Goal: Task Accomplishment & Management: Manage account settings

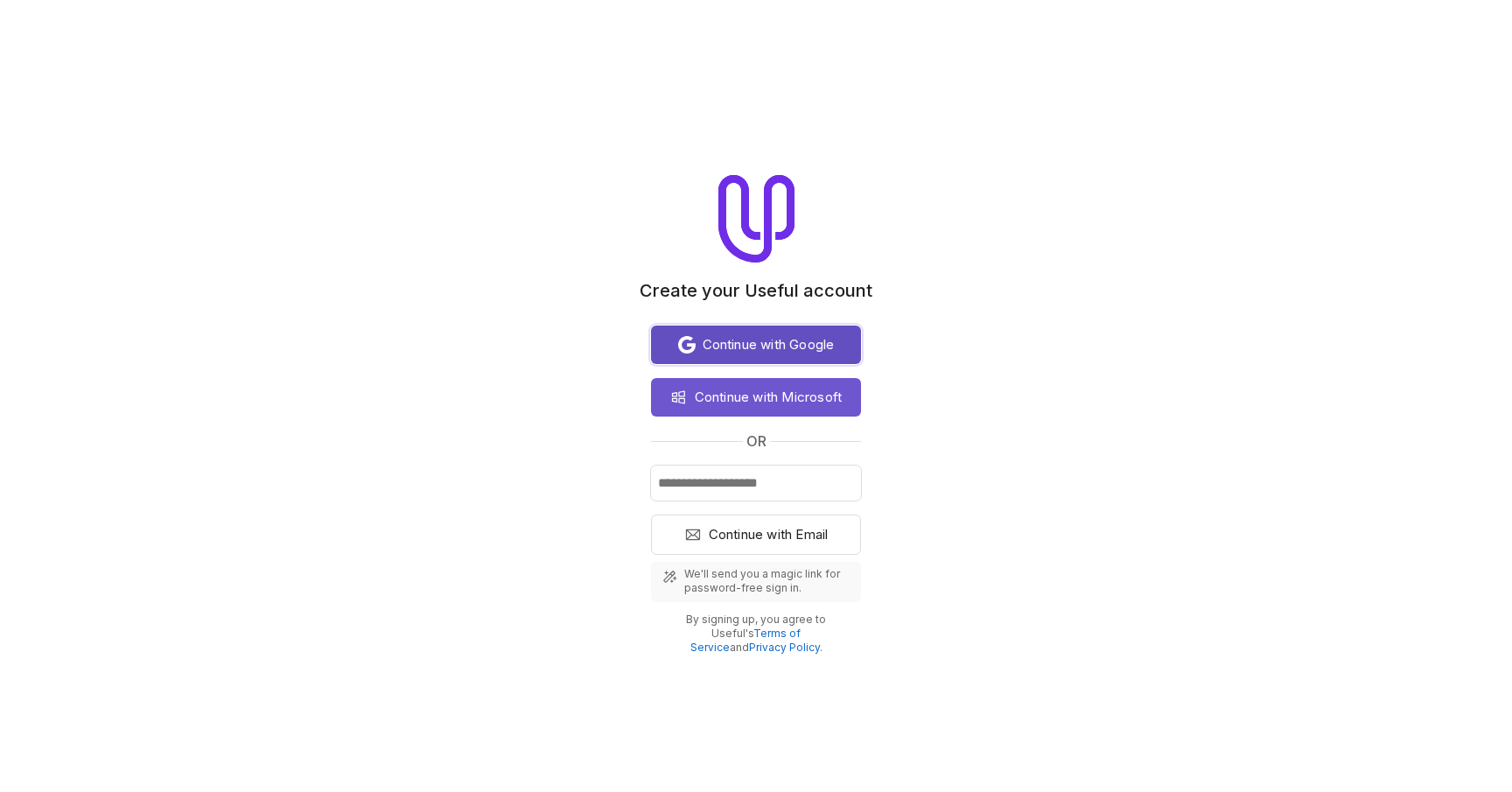
click at [751, 349] on span "Continue with Google" at bounding box center [768, 344] width 132 height 21
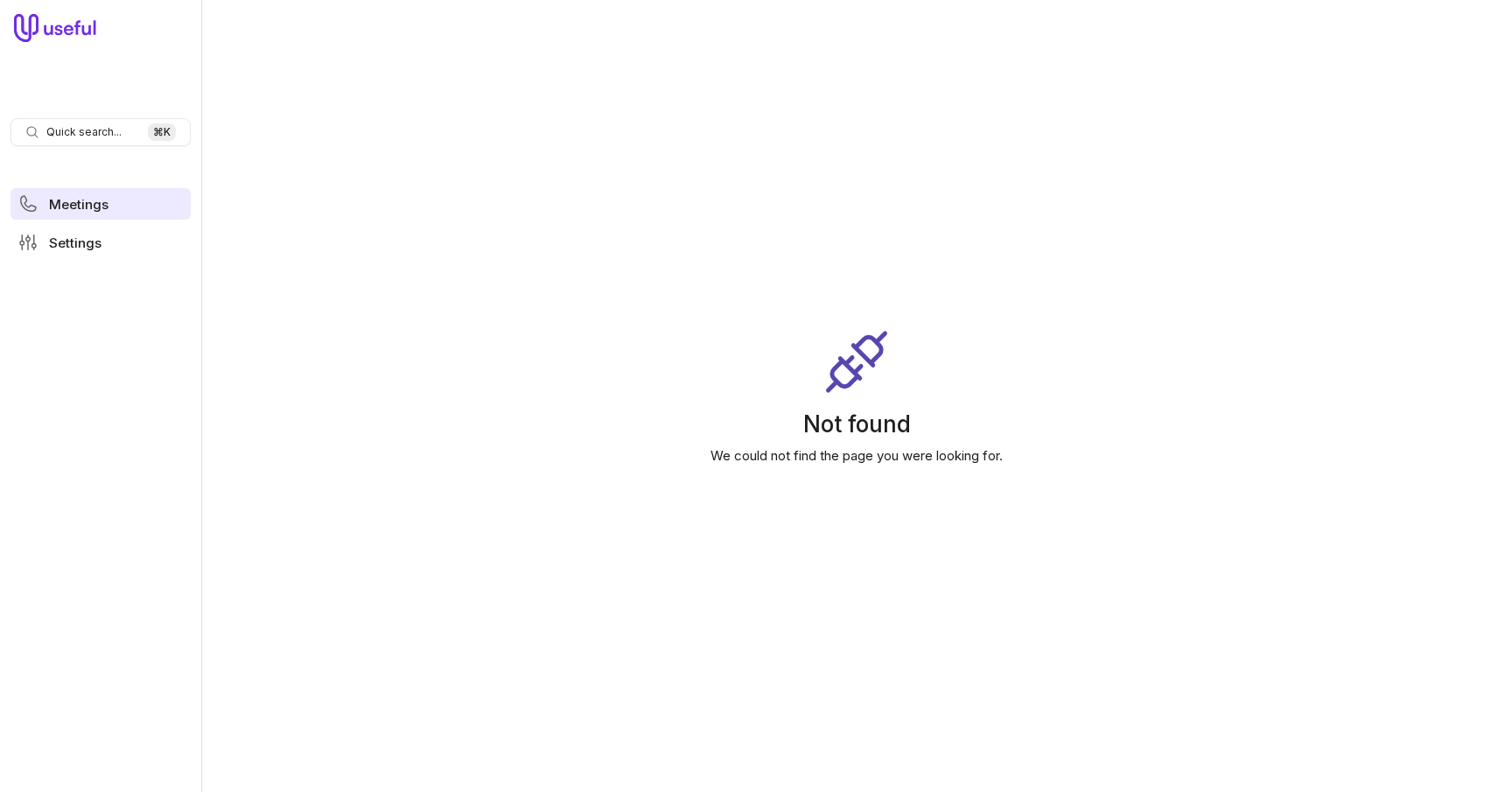
click at [82, 206] on span "Meetings" at bounding box center [78, 204] width 60 height 13
click at [82, 257] on link "Settings" at bounding box center [101, 242] width 181 height 31
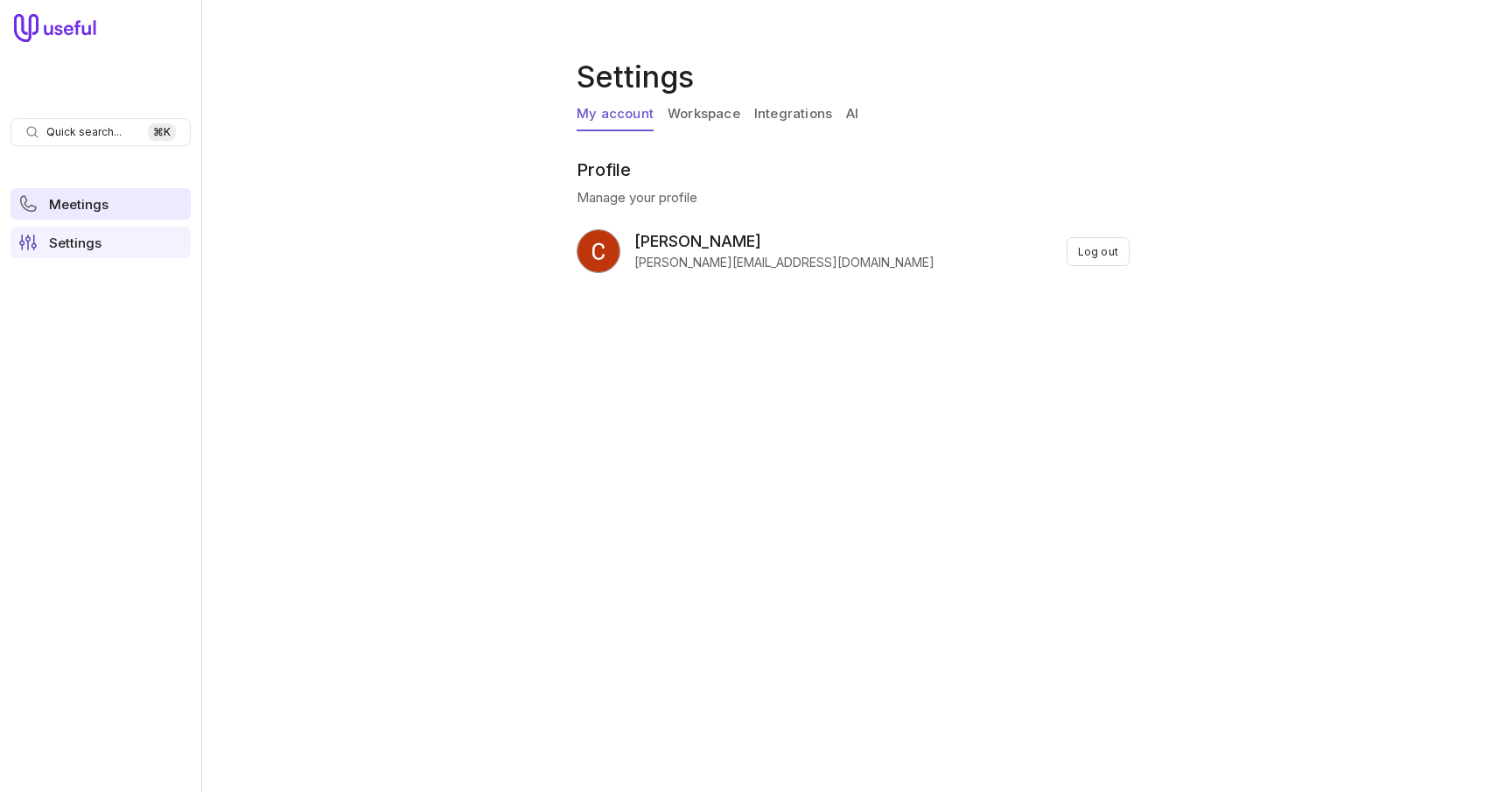
click at [93, 207] on span "Meetings" at bounding box center [78, 204] width 60 height 13
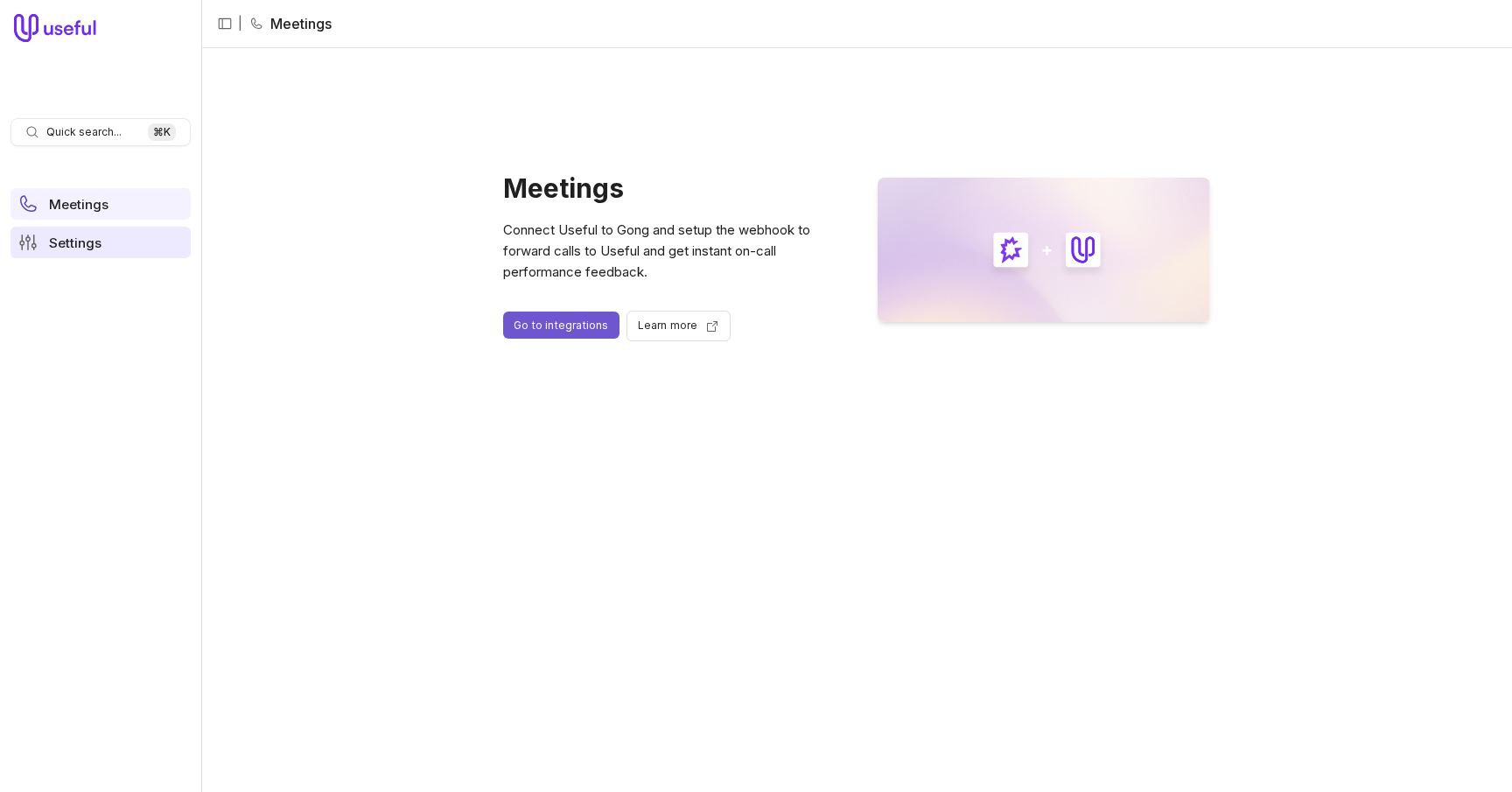
click at [89, 248] on span "Settings" at bounding box center [76, 242] width 53 height 13
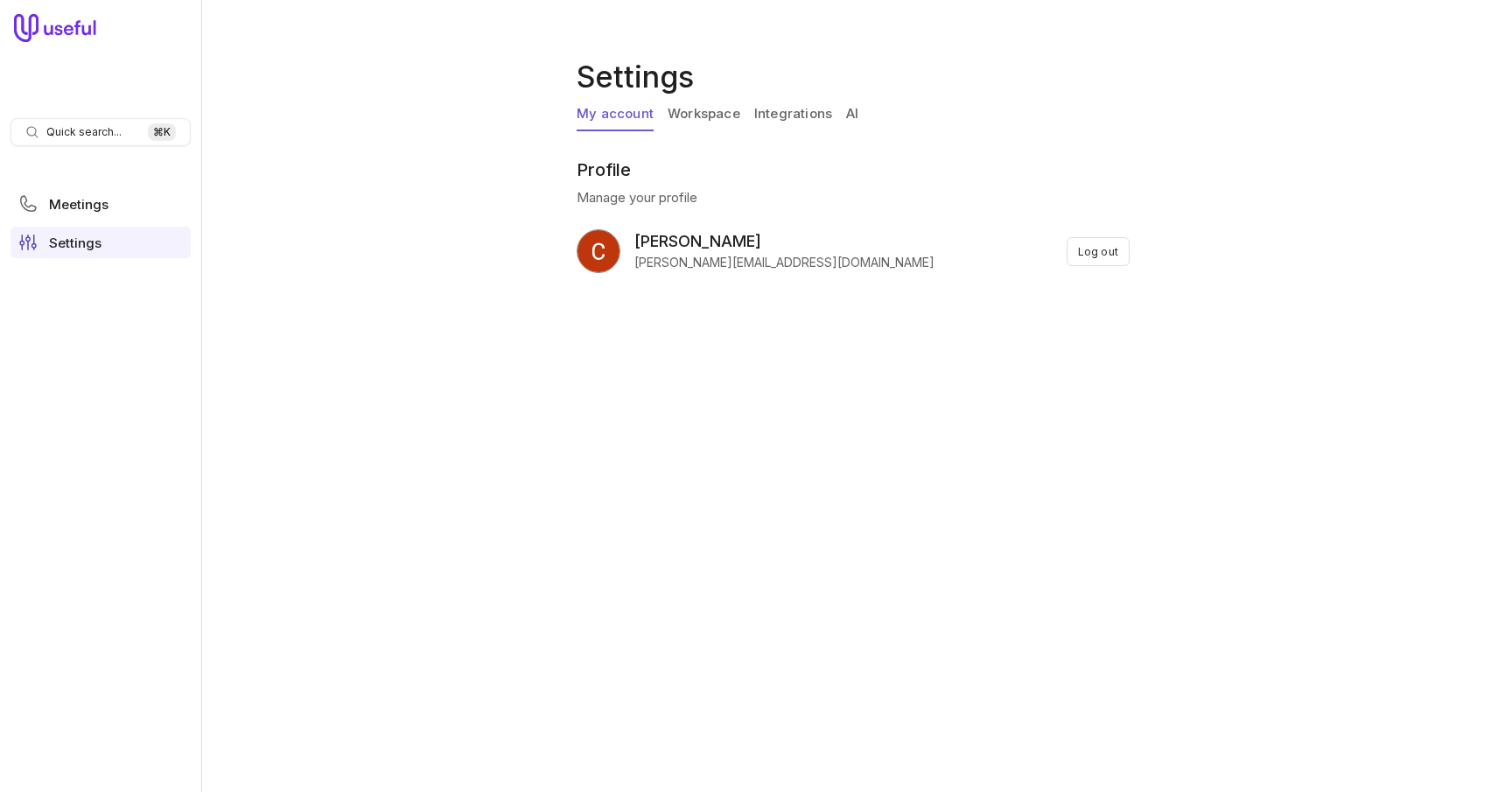
click at [793, 110] on link "Integrations" at bounding box center [793, 115] width 78 height 33
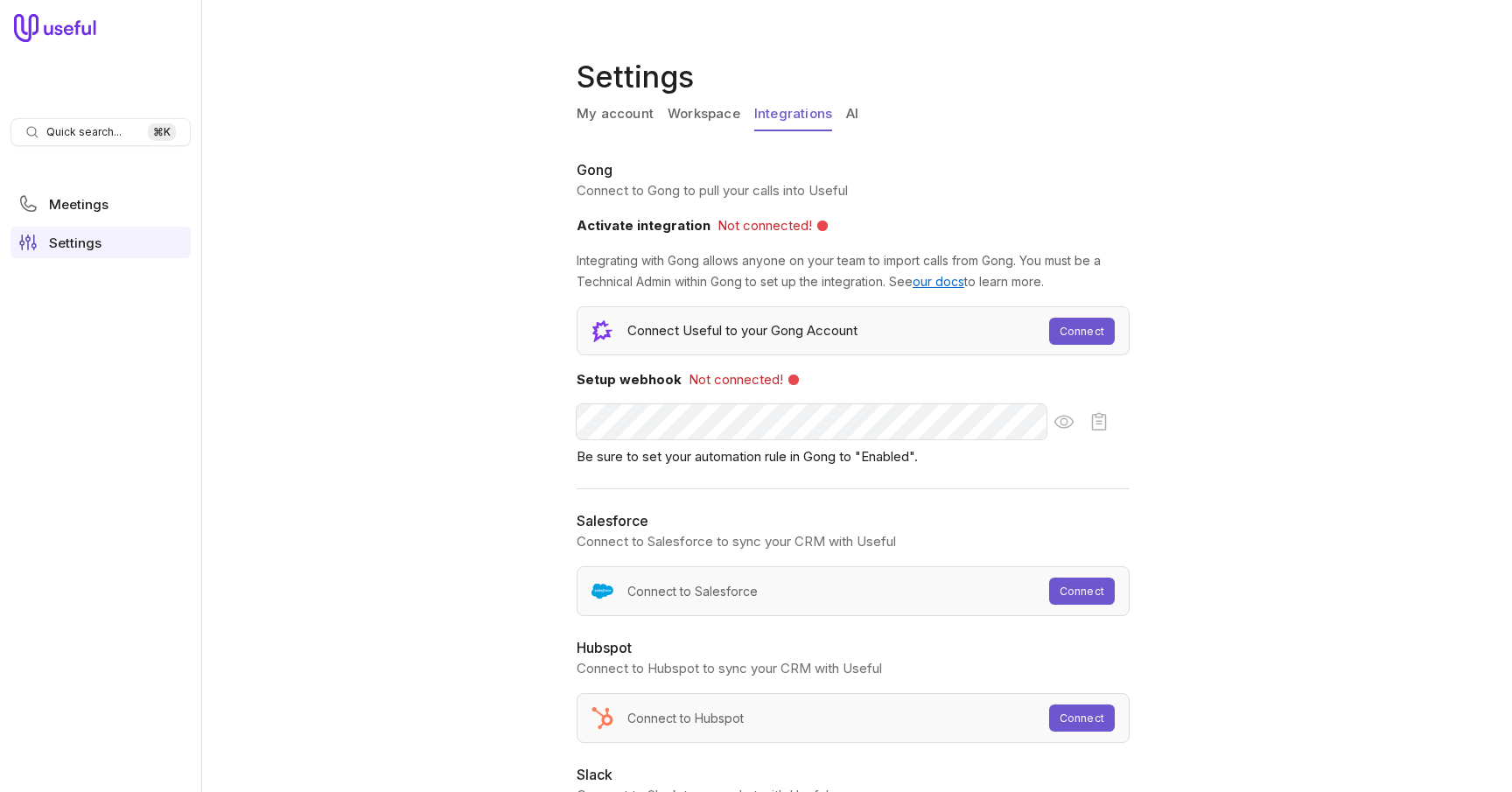
click at [713, 110] on link "Workspace" at bounding box center [704, 115] width 73 height 33
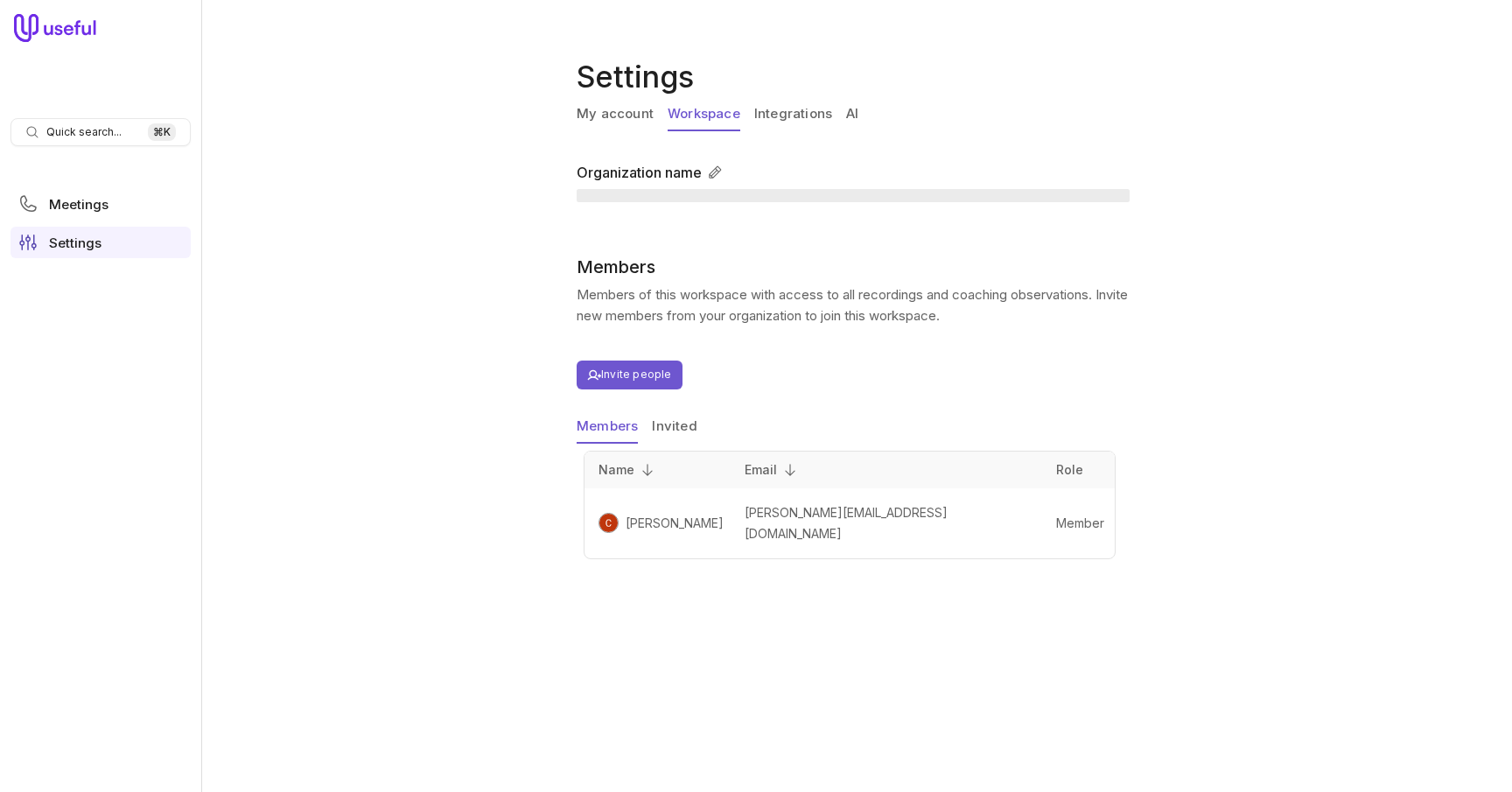
click at [599, 112] on link "My account" at bounding box center [615, 115] width 77 height 33
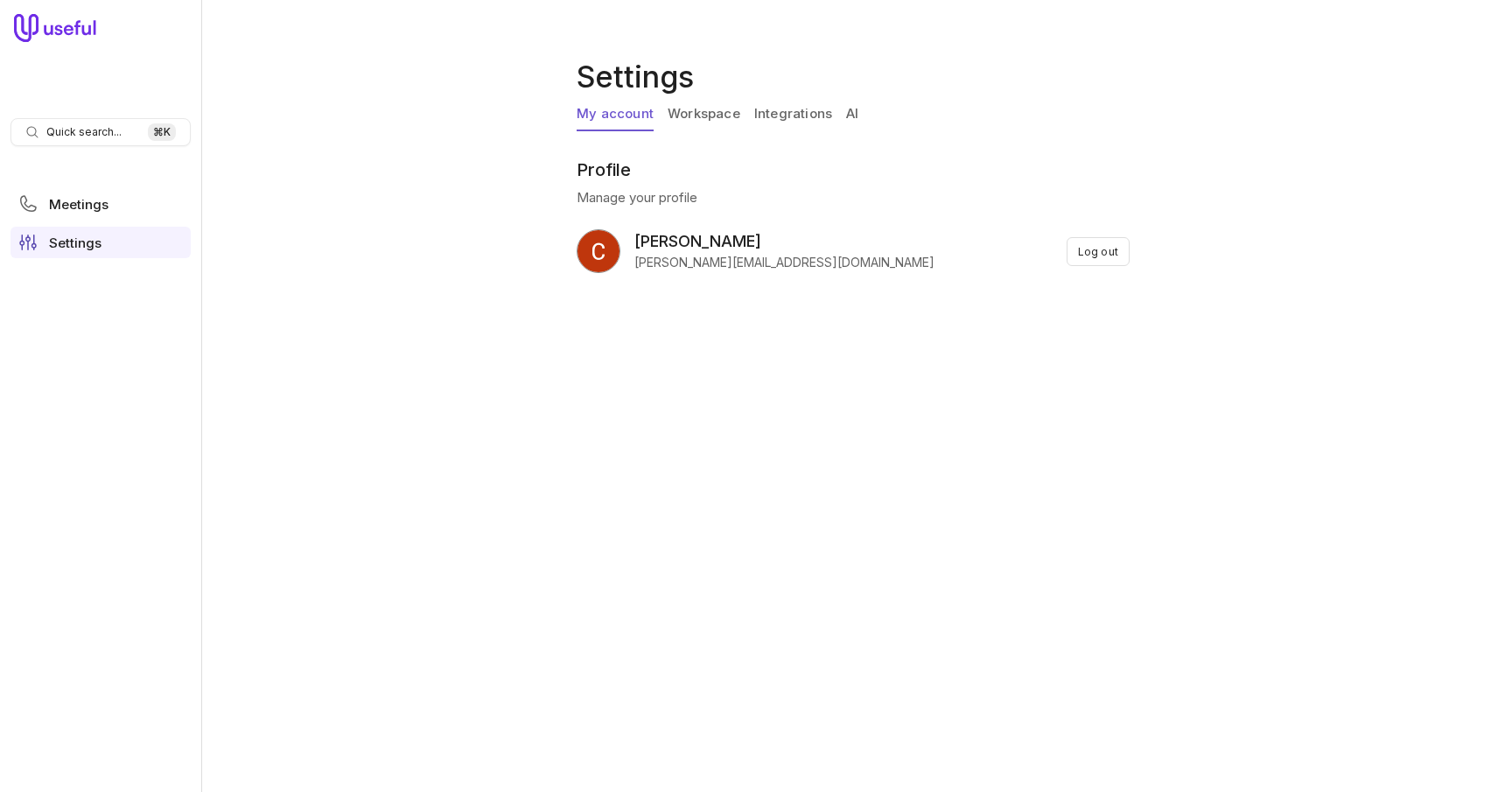
click at [851, 115] on link "AI" at bounding box center [852, 115] width 12 height 33
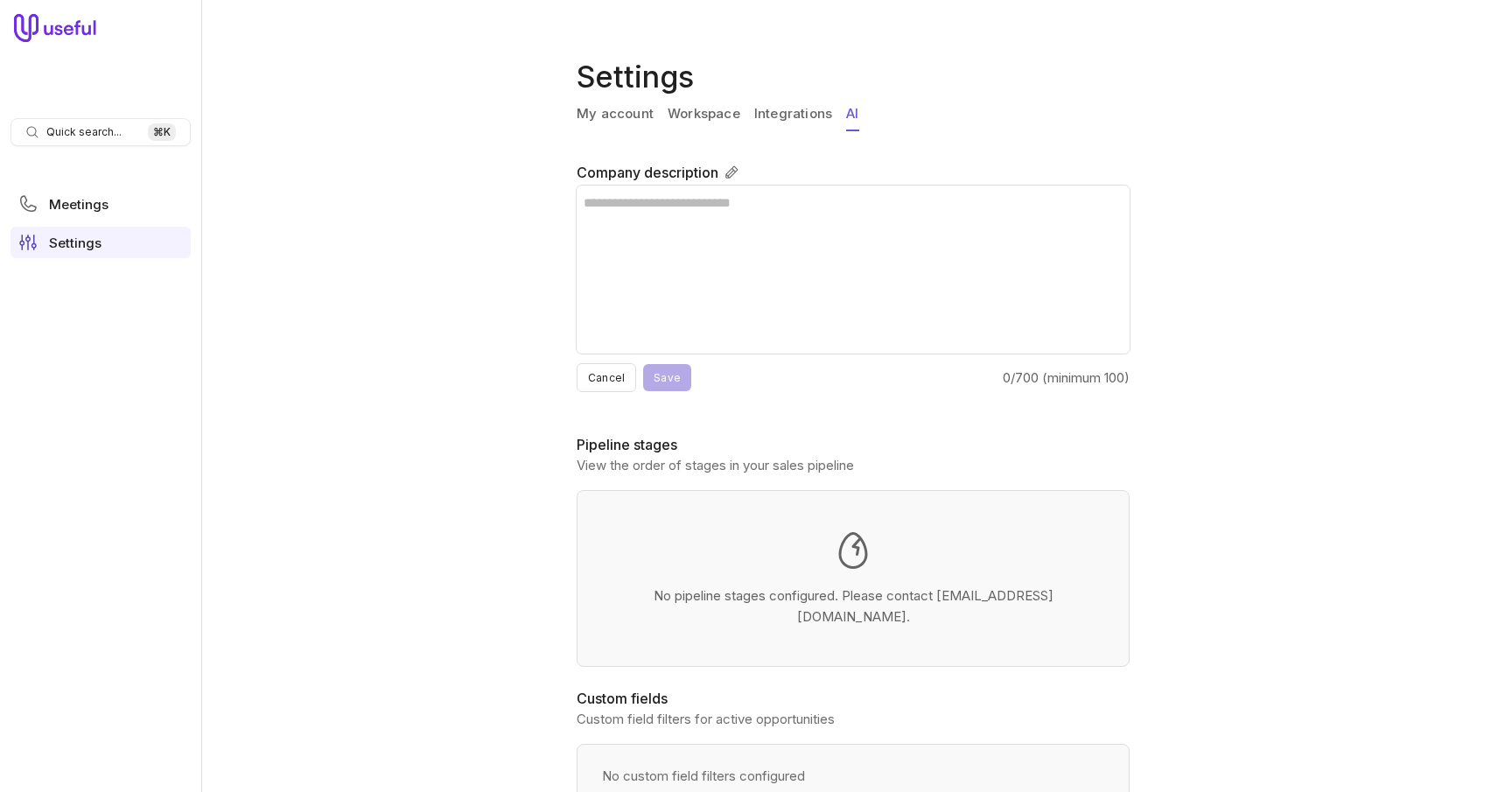
click at [790, 116] on link "Integrations" at bounding box center [793, 115] width 78 height 33
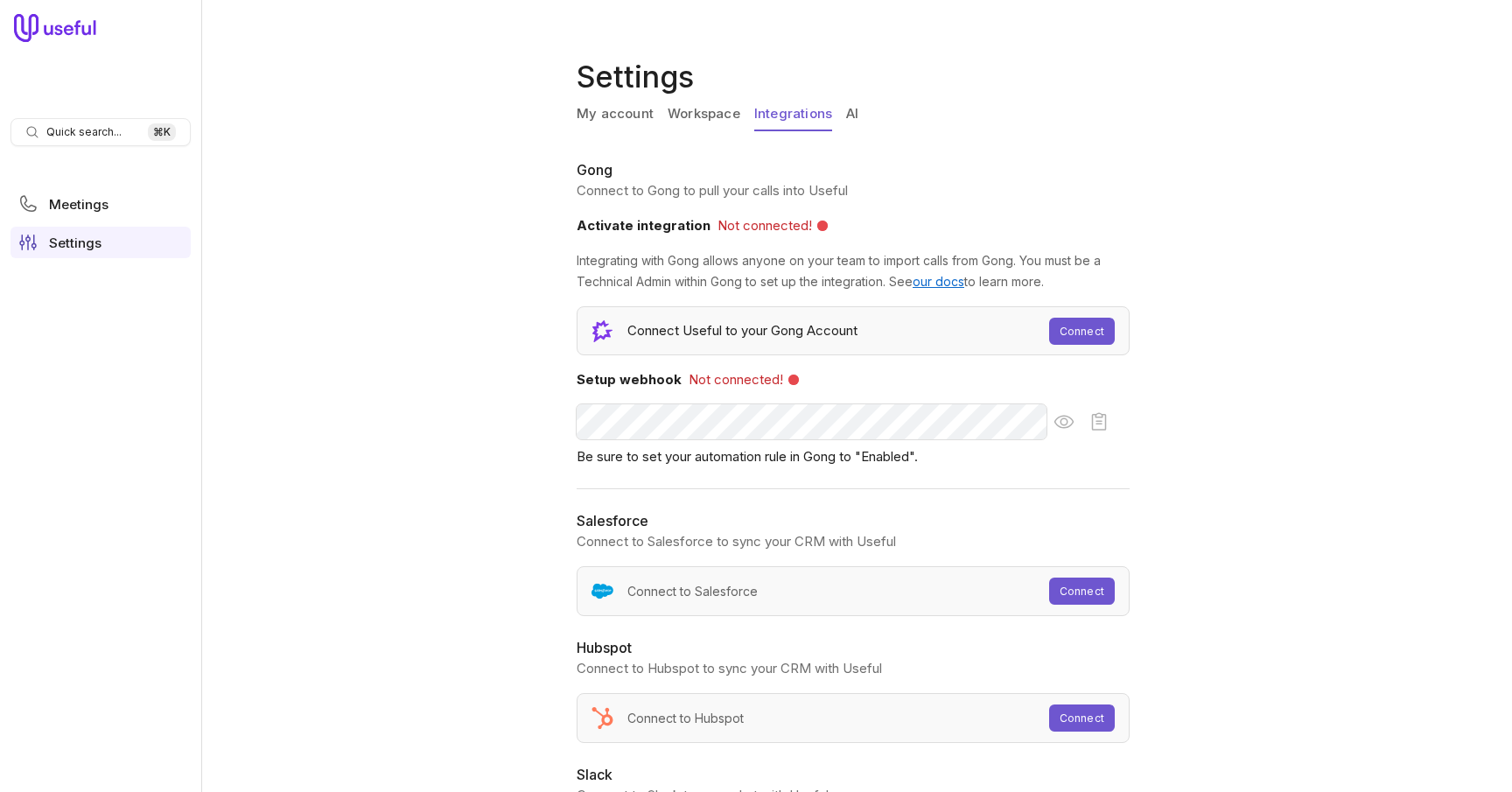
scroll to position [83, 0]
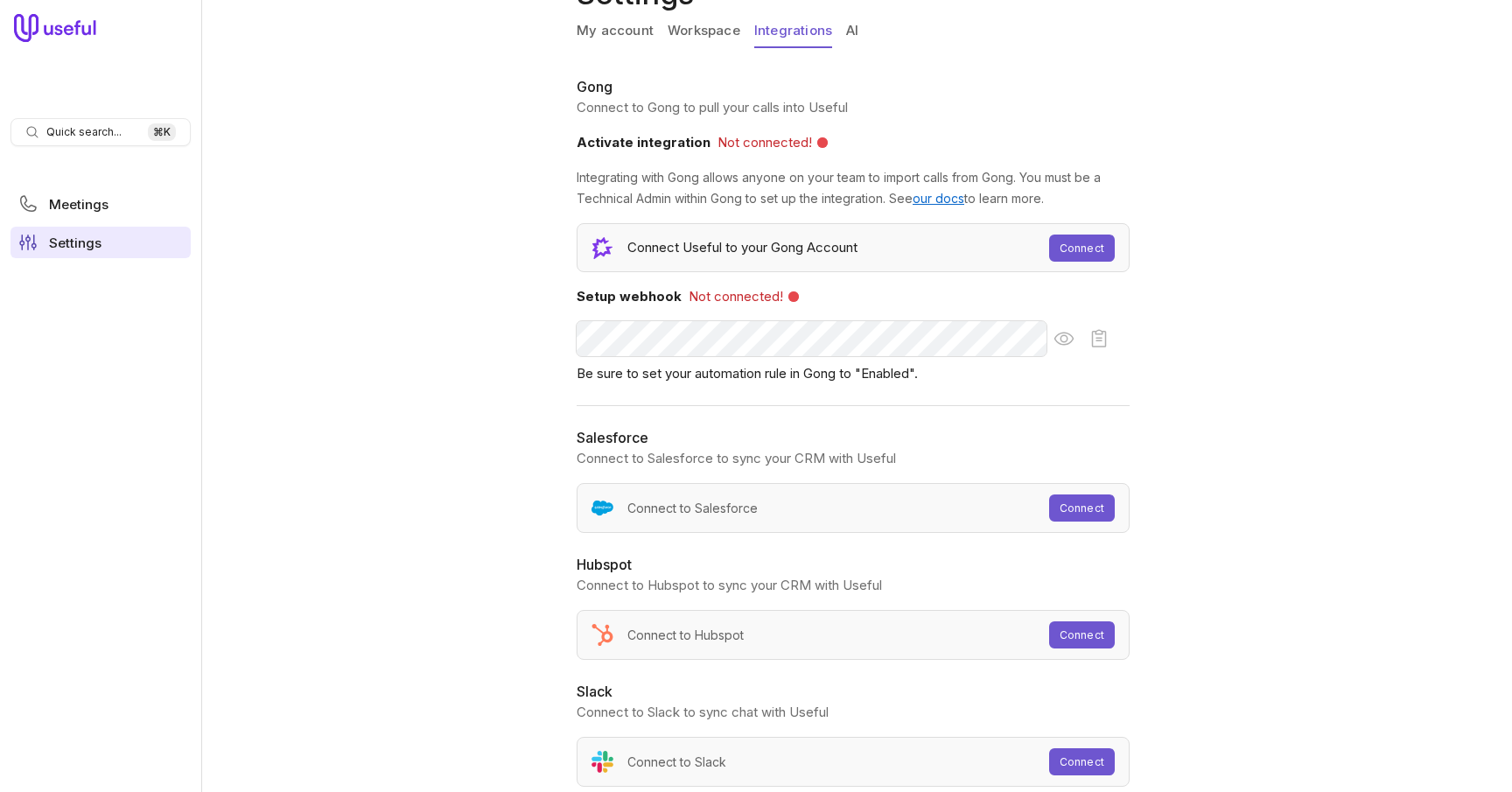
click at [101, 238] on span "Settings" at bounding box center [76, 242] width 53 height 13
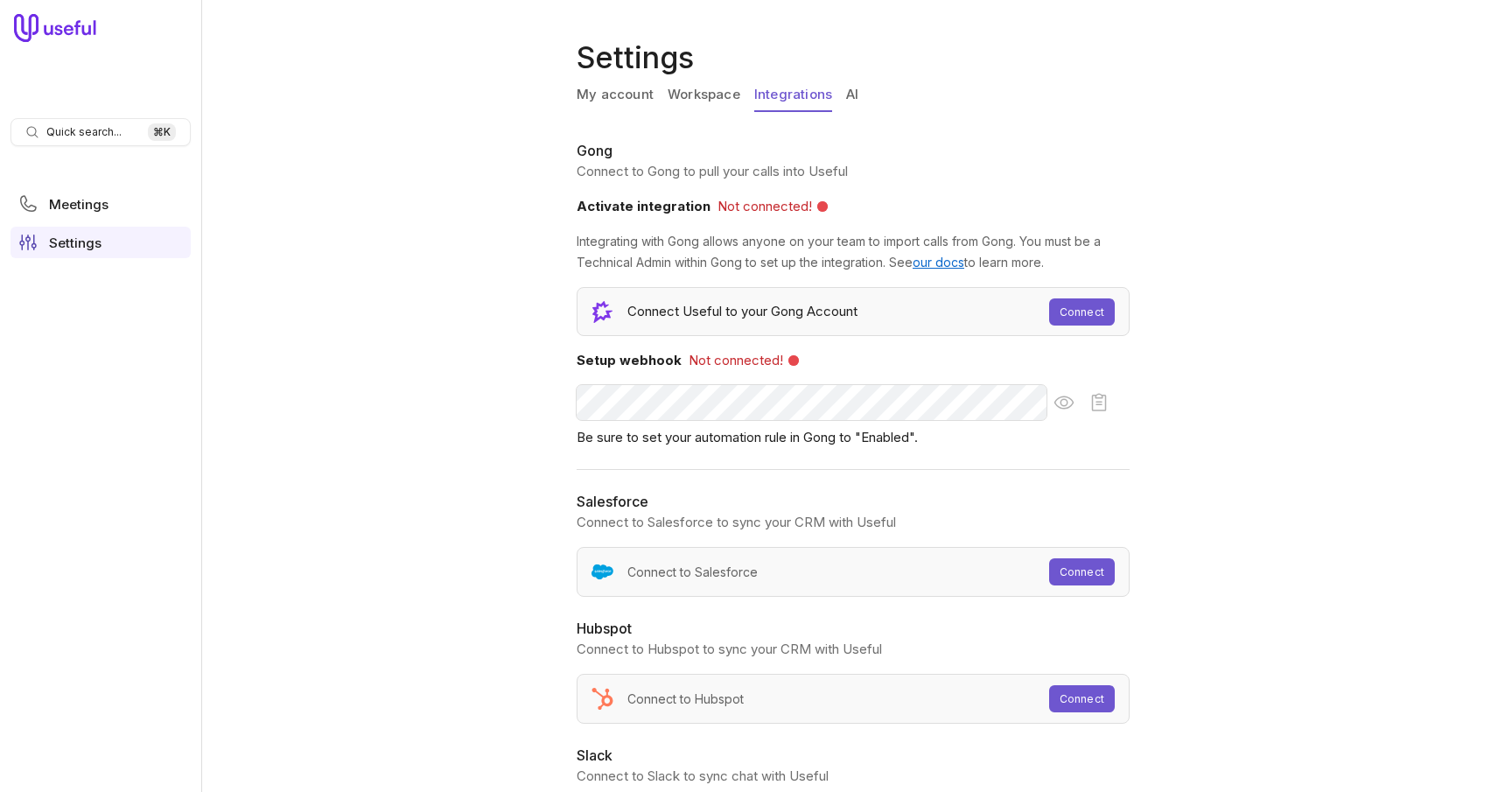
scroll to position [0, 0]
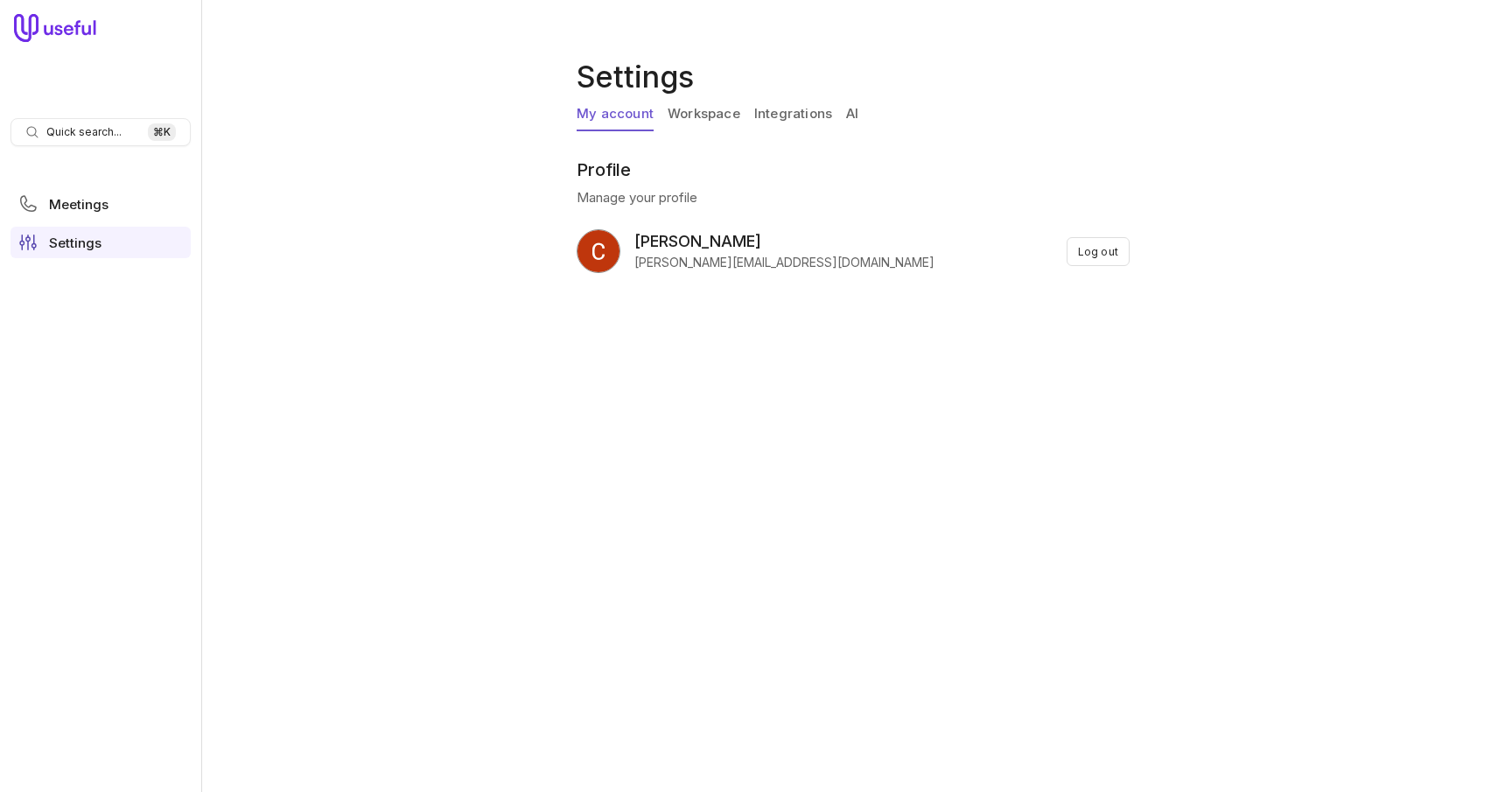
click at [602, 115] on link "My account" at bounding box center [615, 115] width 77 height 33
click at [704, 113] on link "Workspace" at bounding box center [704, 115] width 73 height 33
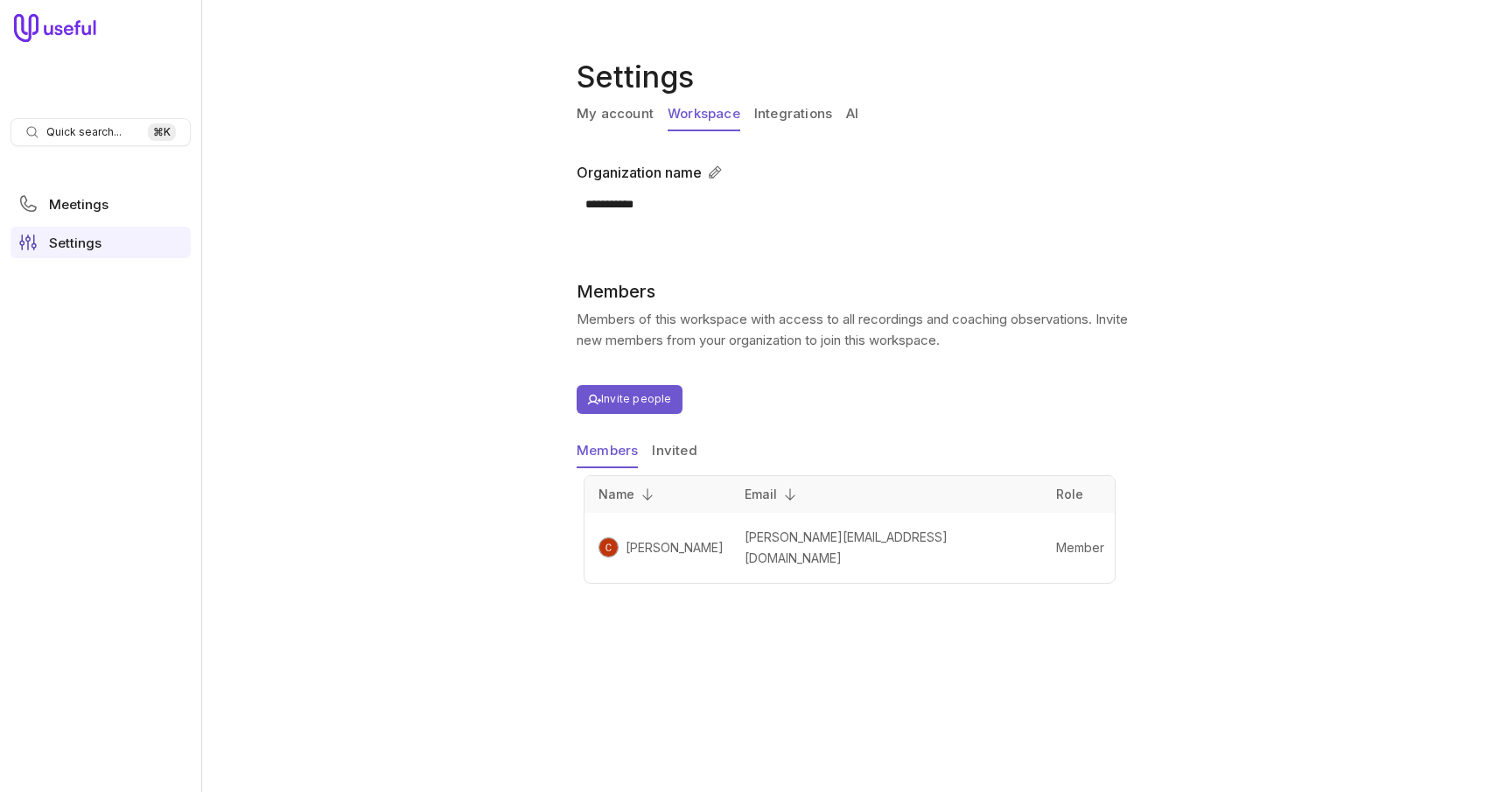
click at [774, 116] on link "Integrations" at bounding box center [793, 115] width 78 height 33
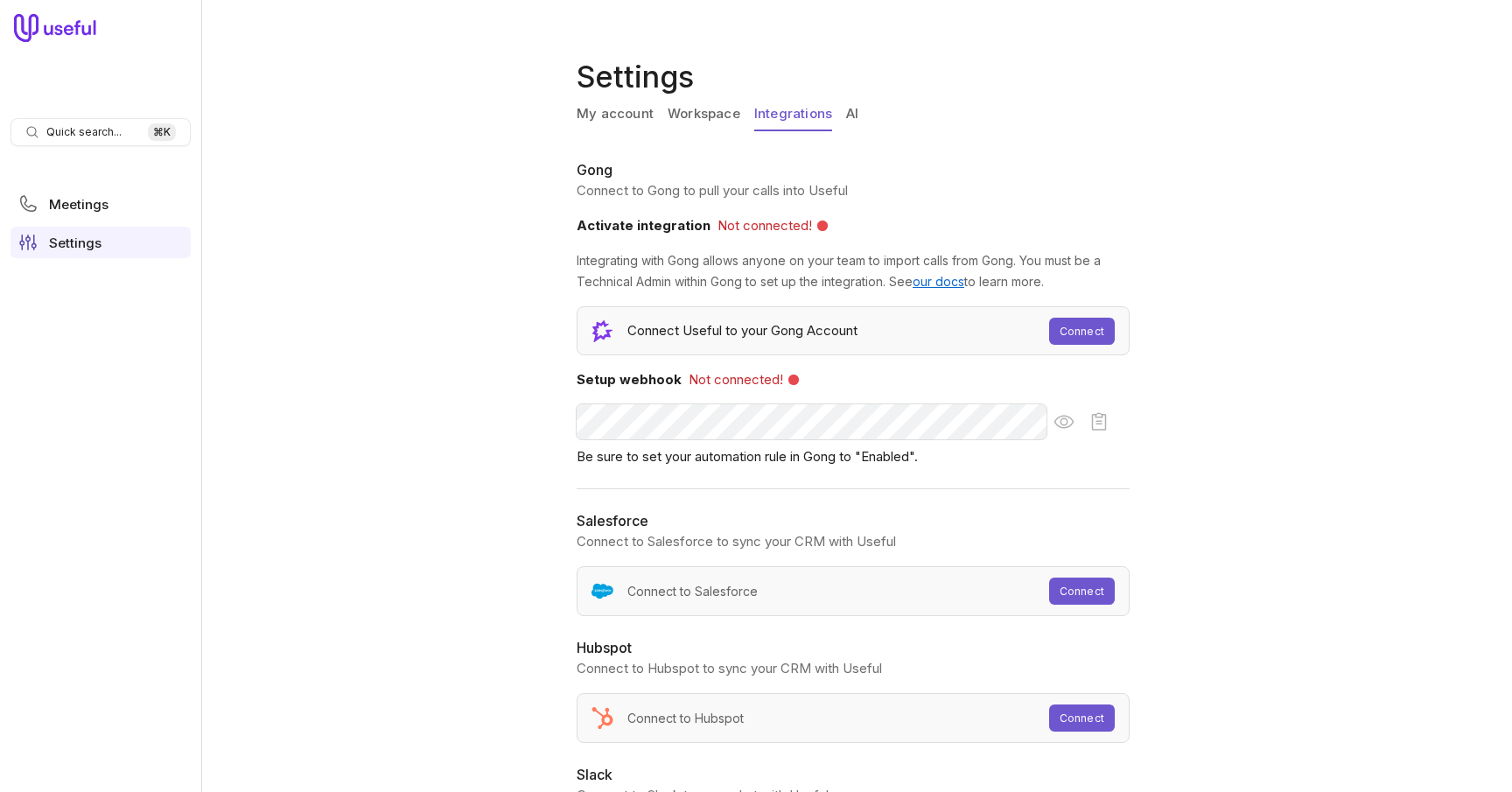
click at [816, 174] on h2 "Gong" at bounding box center [854, 169] width 553 height 21
click at [854, 124] on link "AI" at bounding box center [852, 115] width 12 height 33
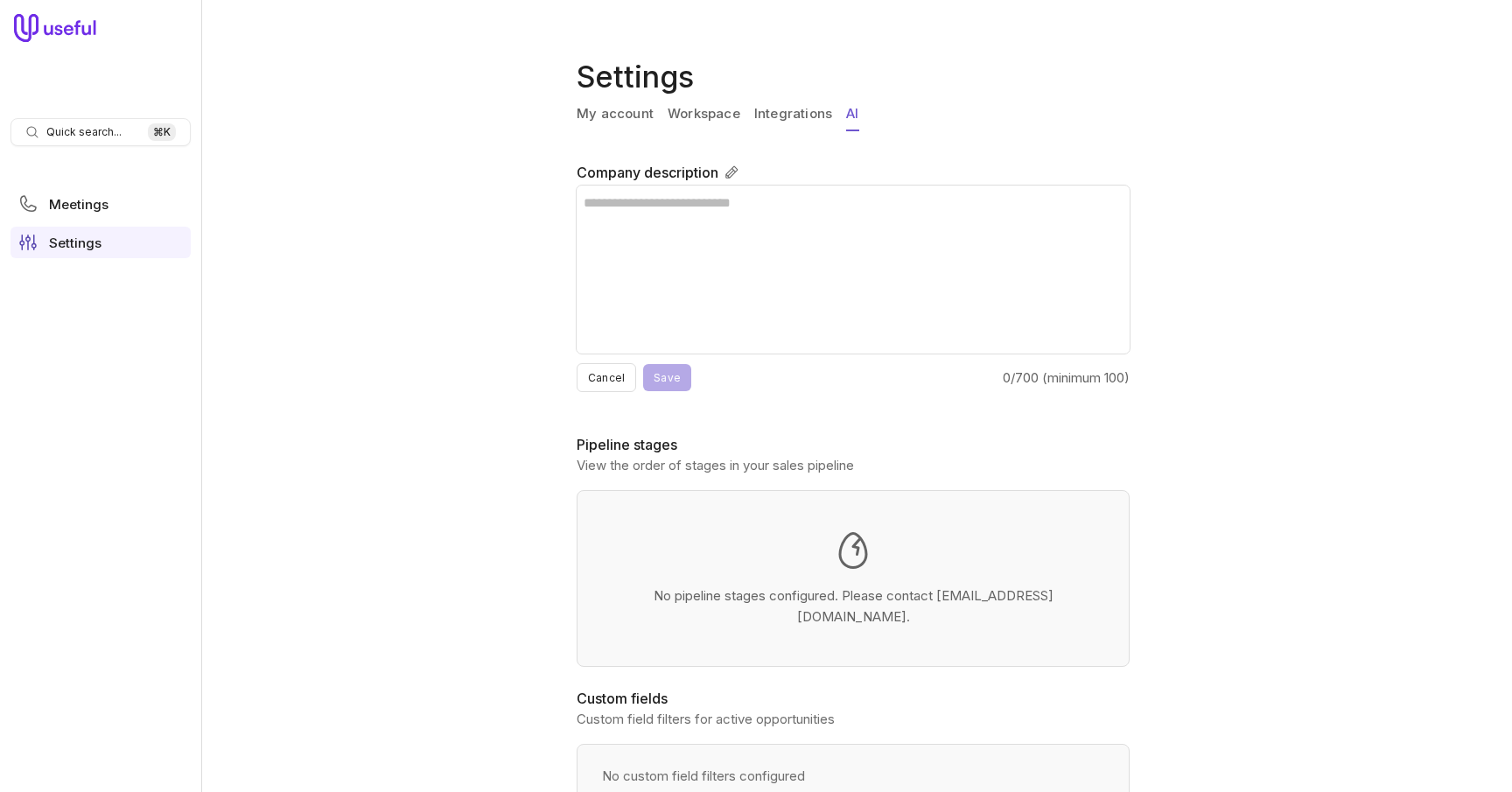
click at [773, 124] on link "Integrations" at bounding box center [793, 115] width 78 height 33
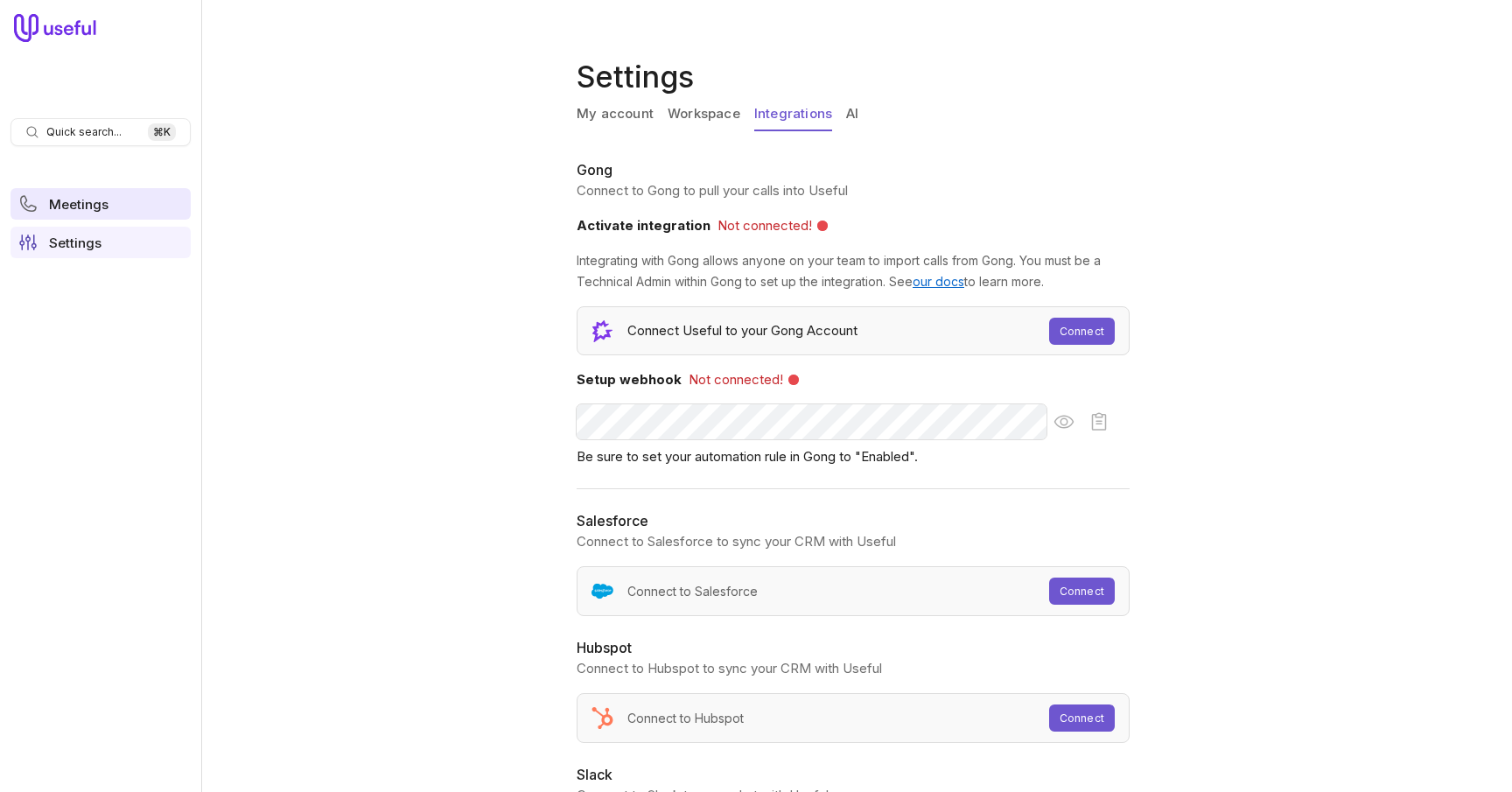
click at [90, 198] on span "Meetings" at bounding box center [78, 204] width 60 height 13
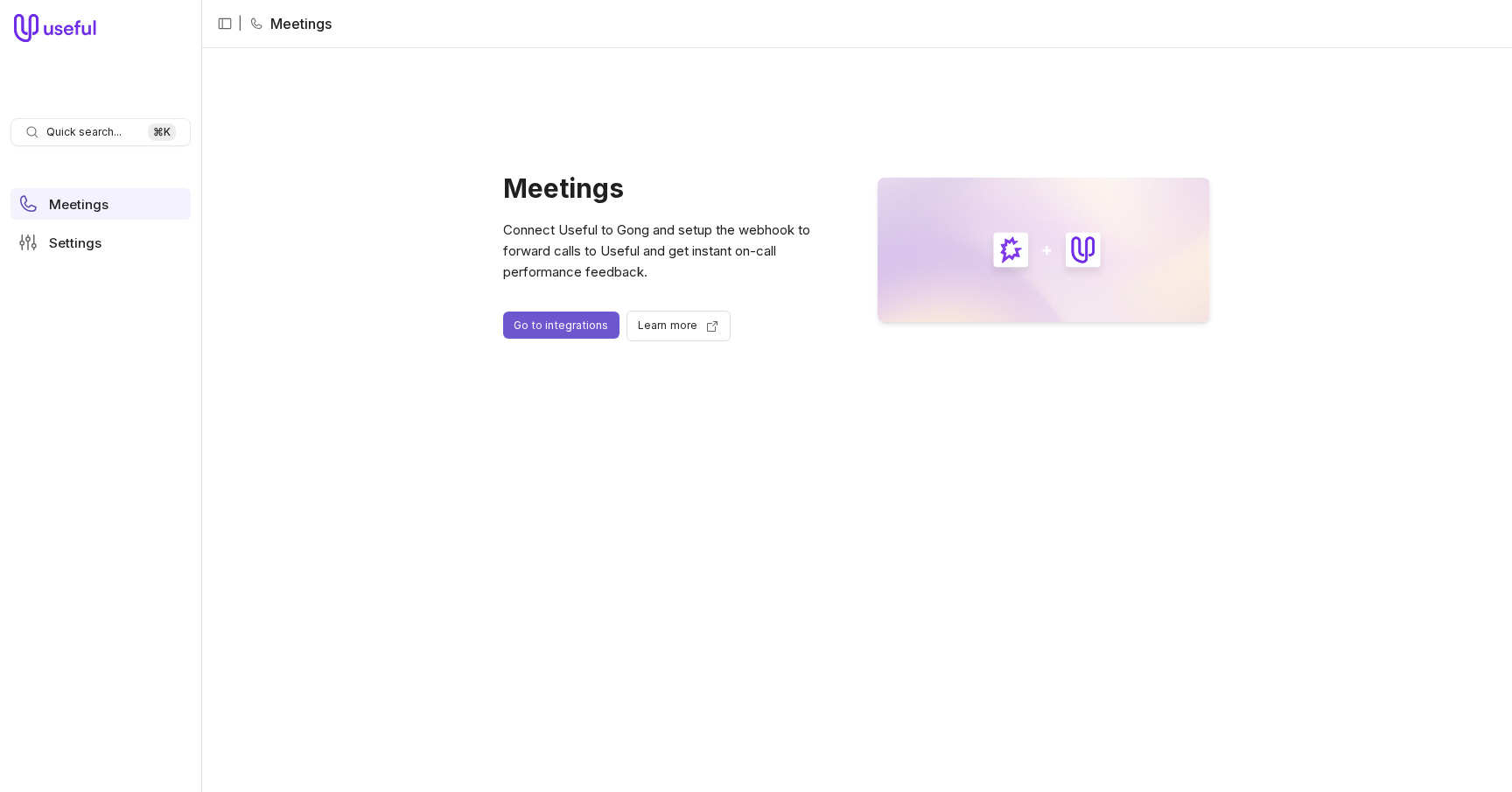
click at [567, 334] on link "Go to integrations" at bounding box center [561, 326] width 117 height 27
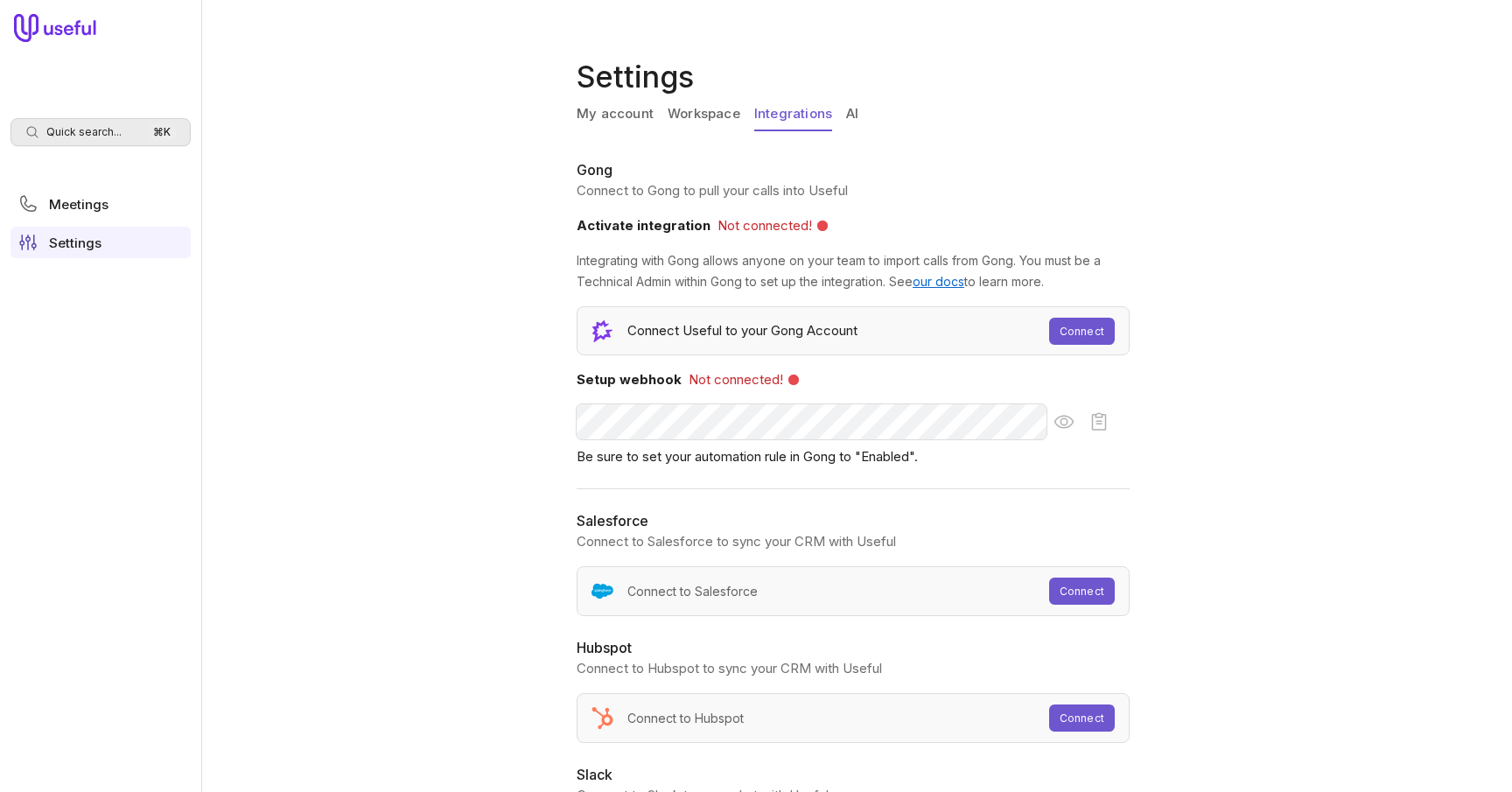
click at [89, 139] on div "Quick search... ⌘ K" at bounding box center [101, 132] width 181 height 28
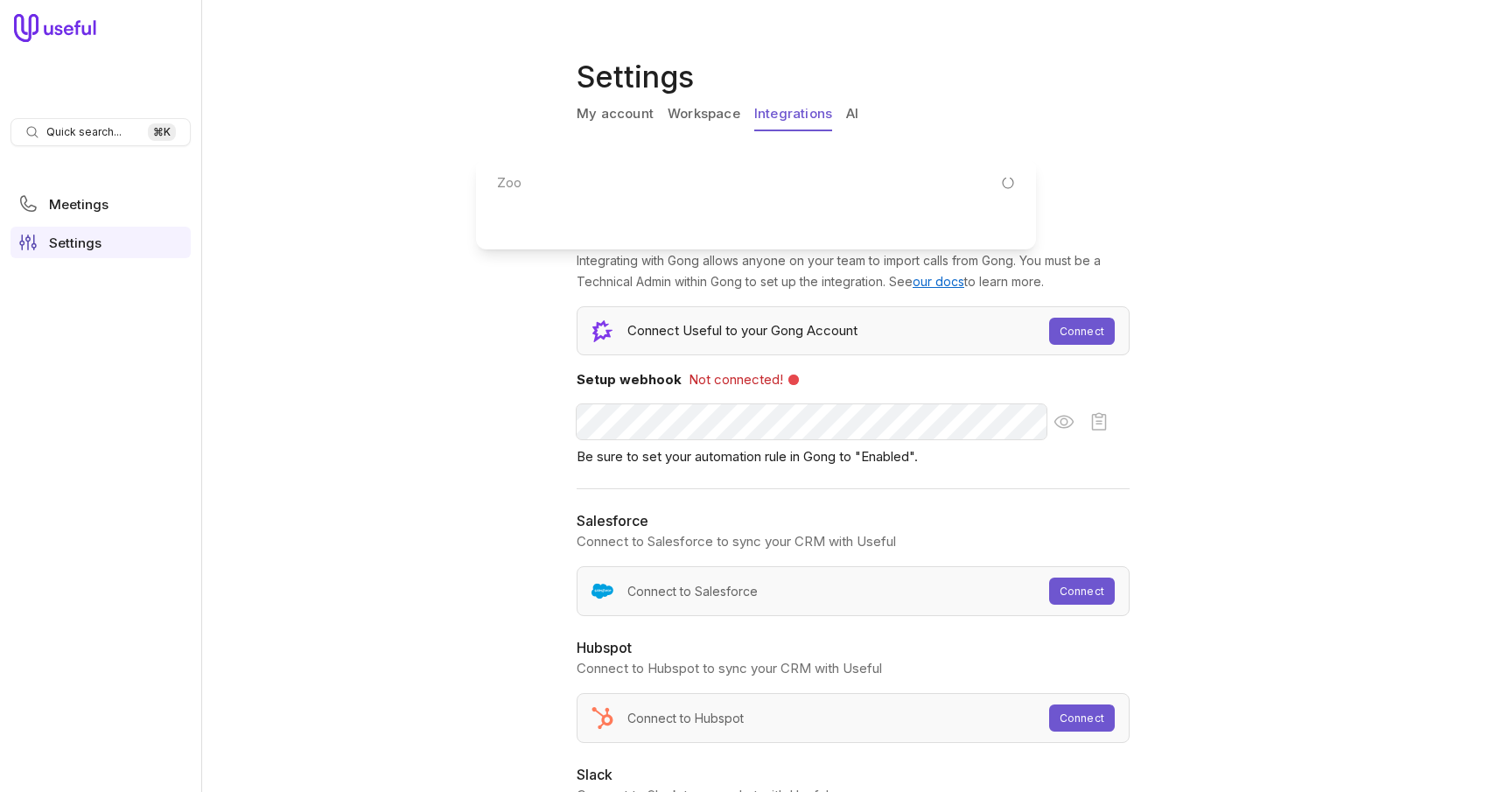
type input "Zoom"
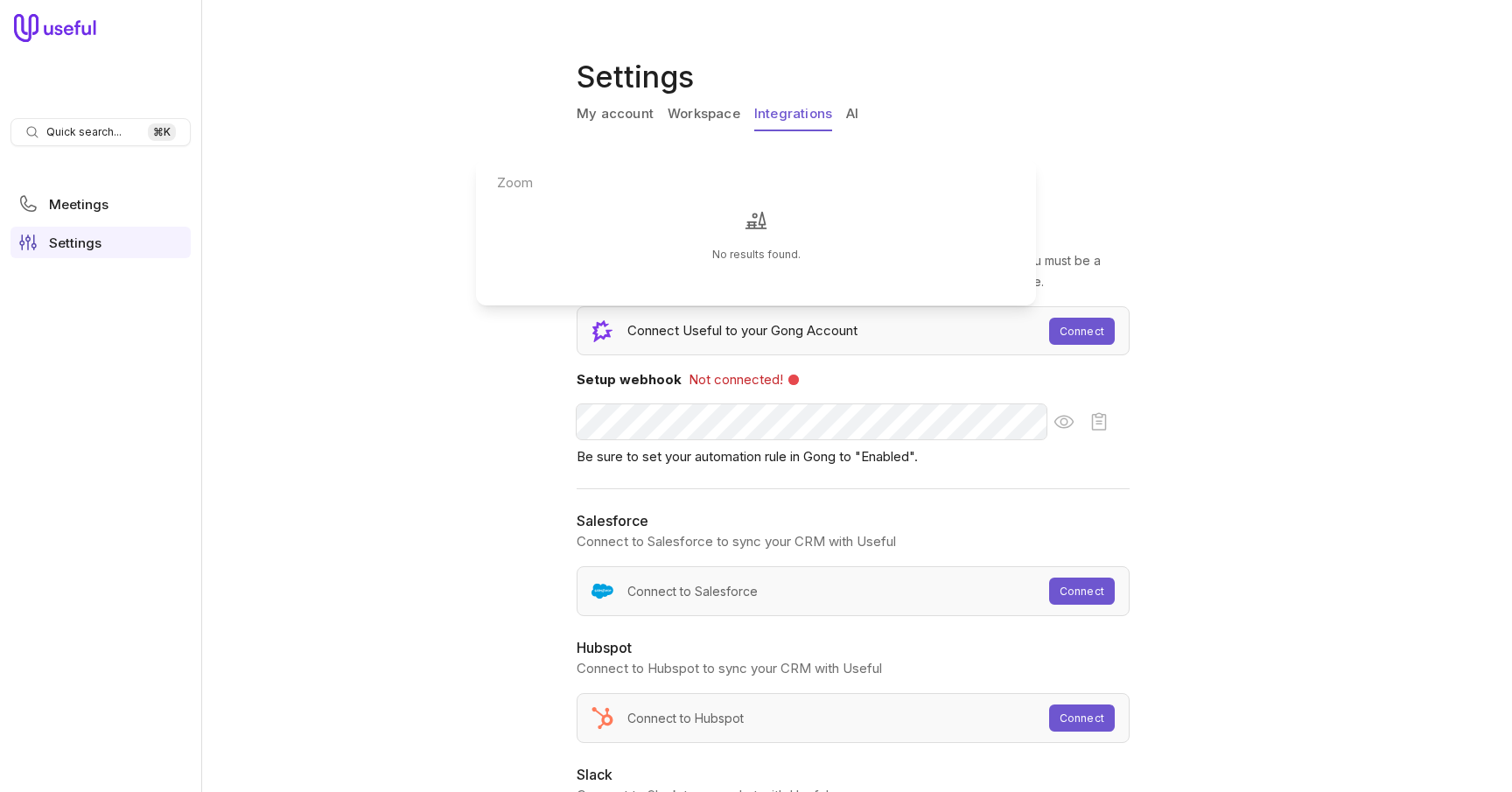
click at [1269, 161] on html "Quick search... ⌘ K Meetings Settings Settings My account Workspace Integration…" at bounding box center [756, 396] width 1512 height 792
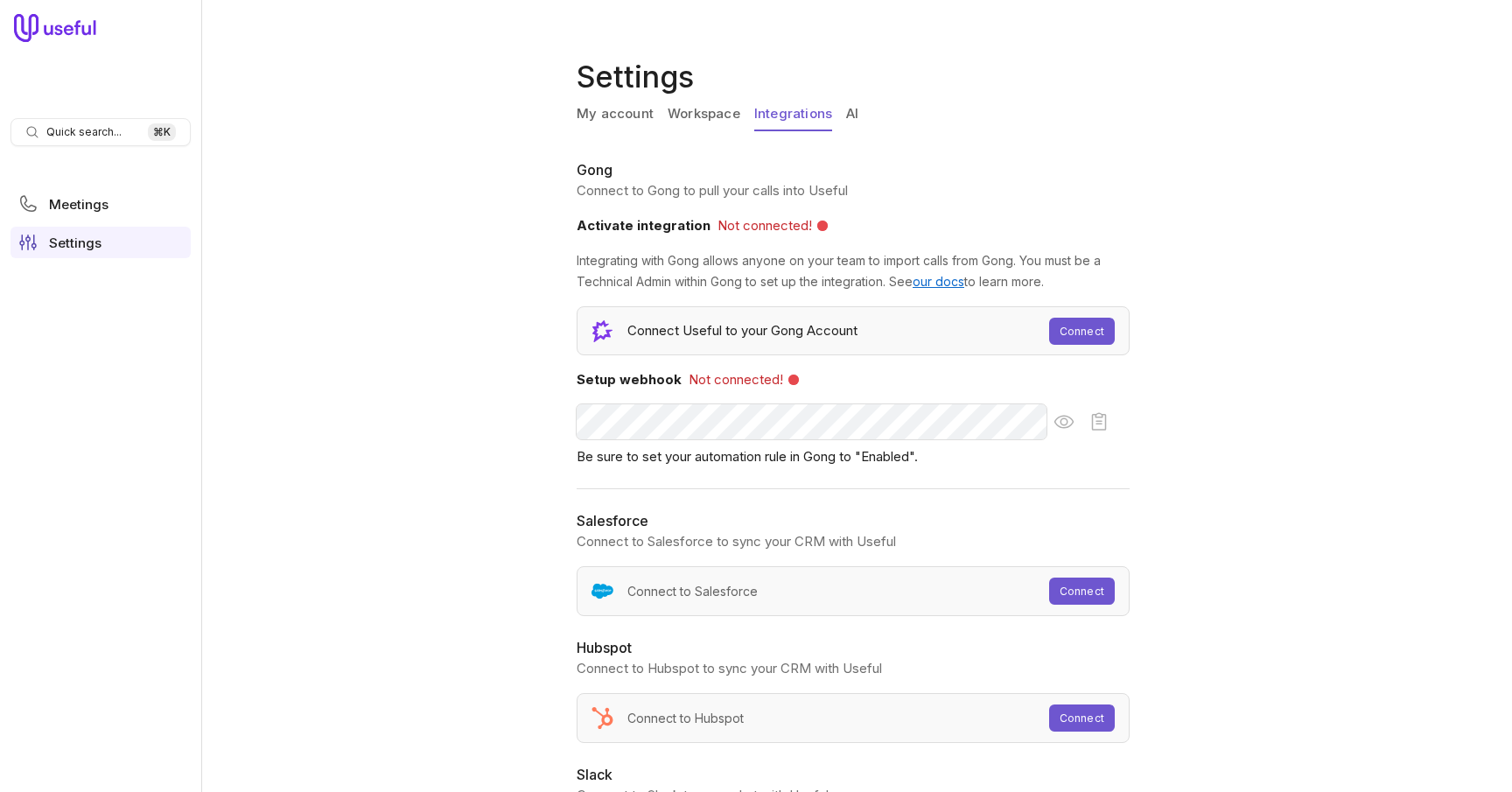
click at [70, 220] on ul "Meetings Settings" at bounding box center [101, 224] width 181 height 84
click at [77, 210] on span "Meetings" at bounding box center [78, 204] width 60 height 13
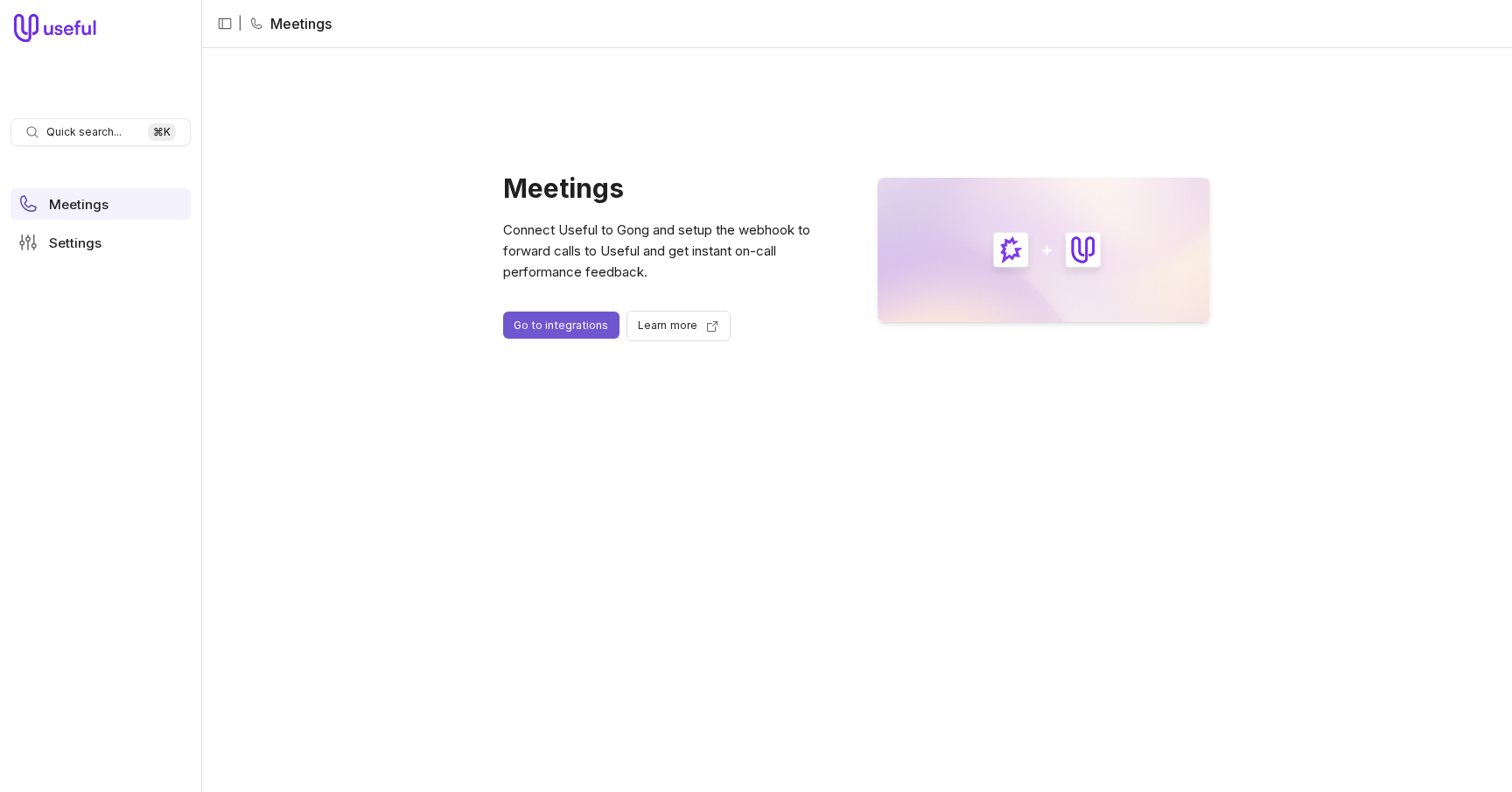
click at [69, 28] on icon at bounding box center [55, 27] width 83 height 28
click at [227, 28] on icon "Collapse sidebar" at bounding box center [225, 24] width 13 height 11
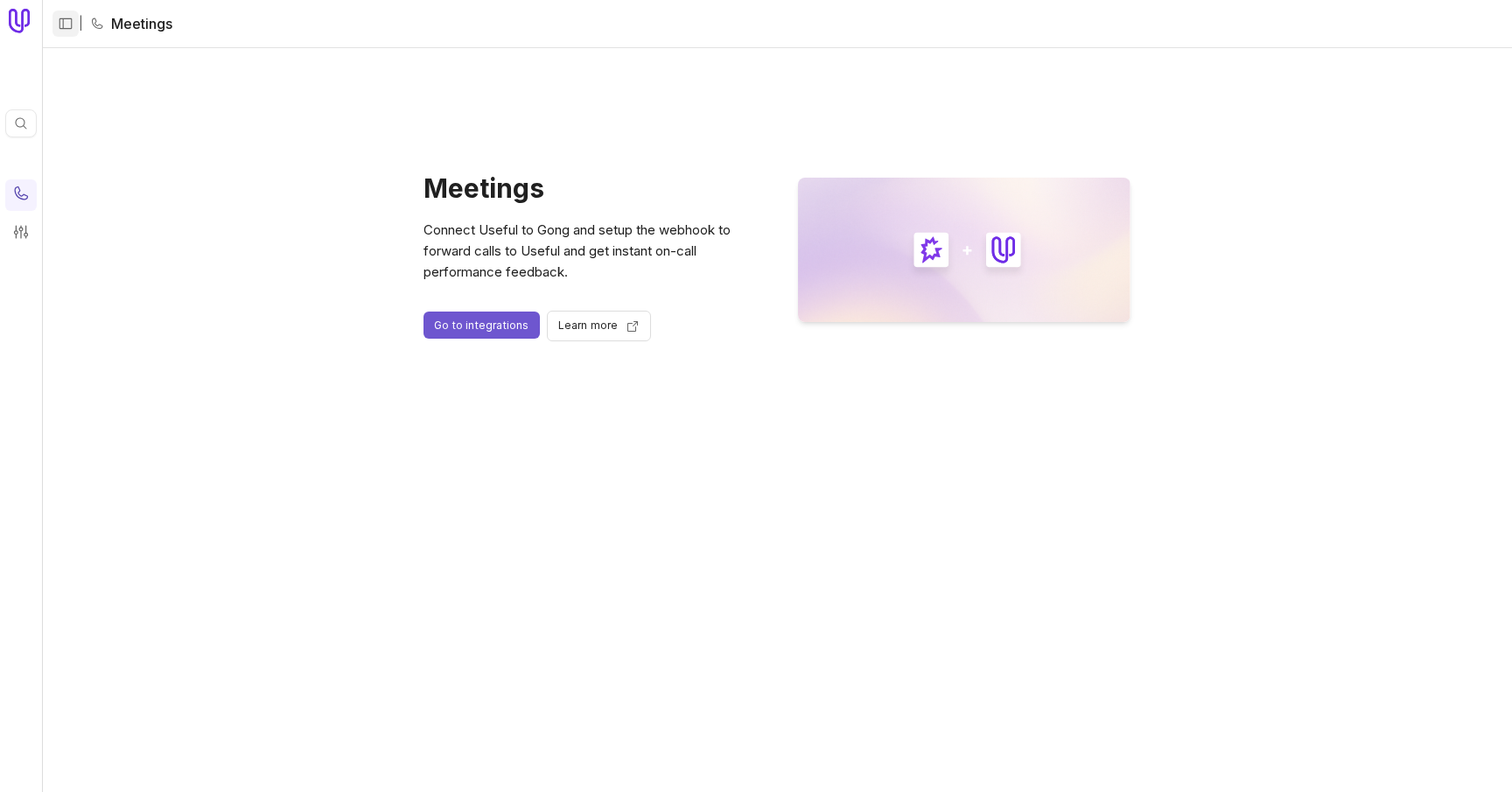
click at [80, 26] on span "|" at bounding box center [80, 23] width 4 height 21
click at [70, 26] on icon "Expand sidebar" at bounding box center [66, 24] width 16 height 16
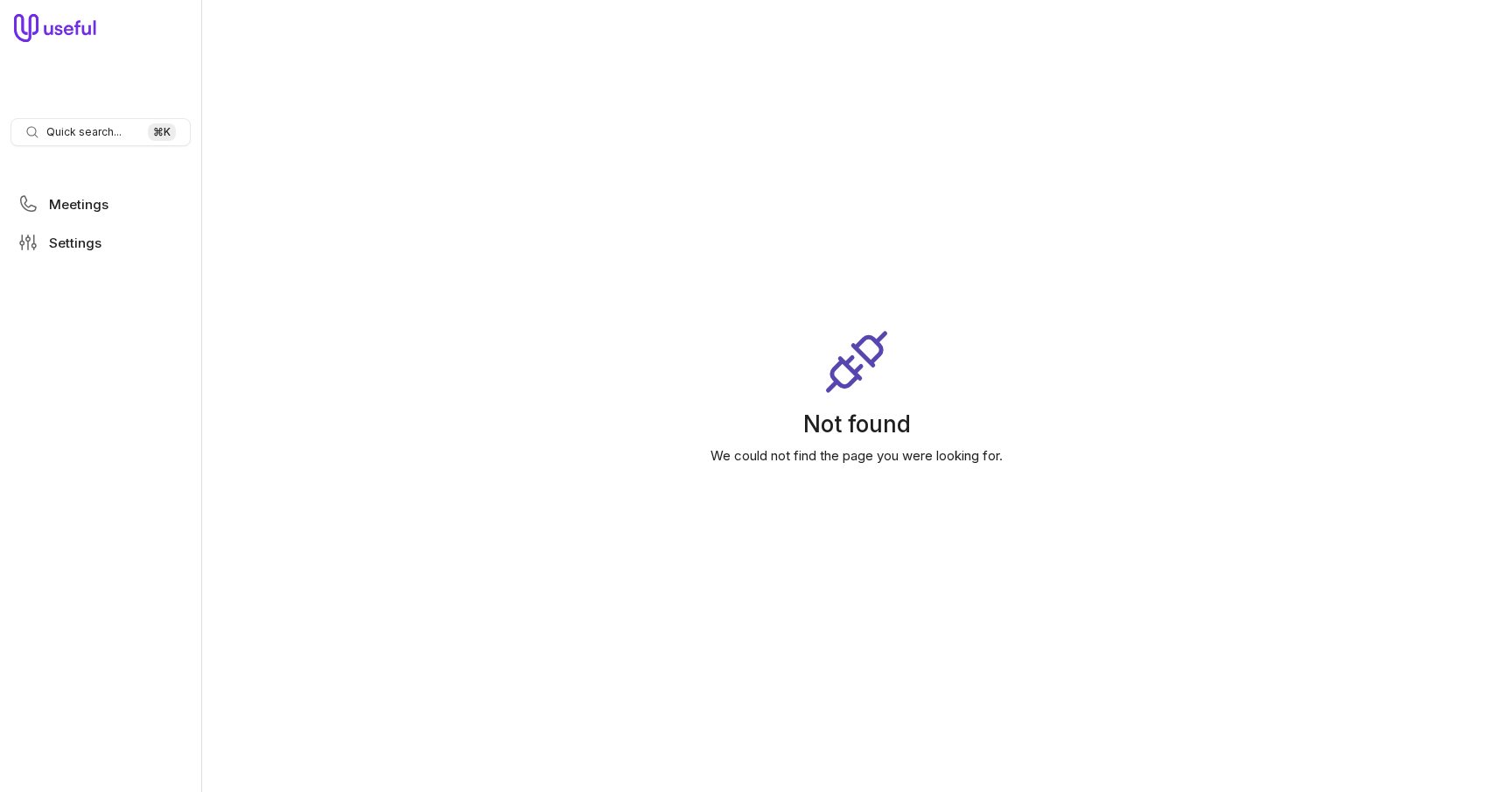
click at [58, 26] on icon at bounding box center [54, 27] width 81 height 28
click at [60, 228] on link "Settings" at bounding box center [101, 242] width 181 height 31
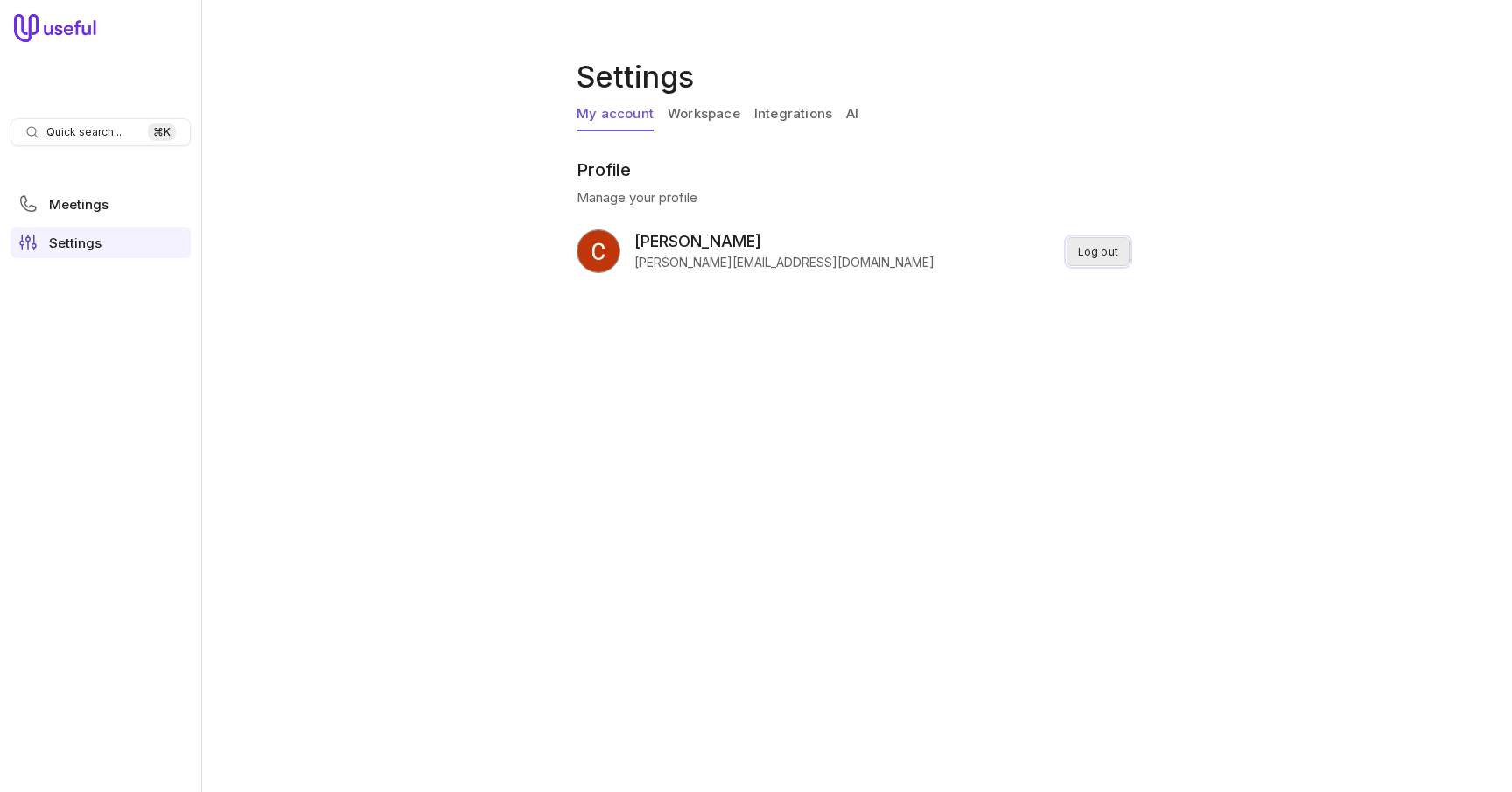
click at [1113, 255] on button "Log out" at bounding box center [1098, 251] width 63 height 28
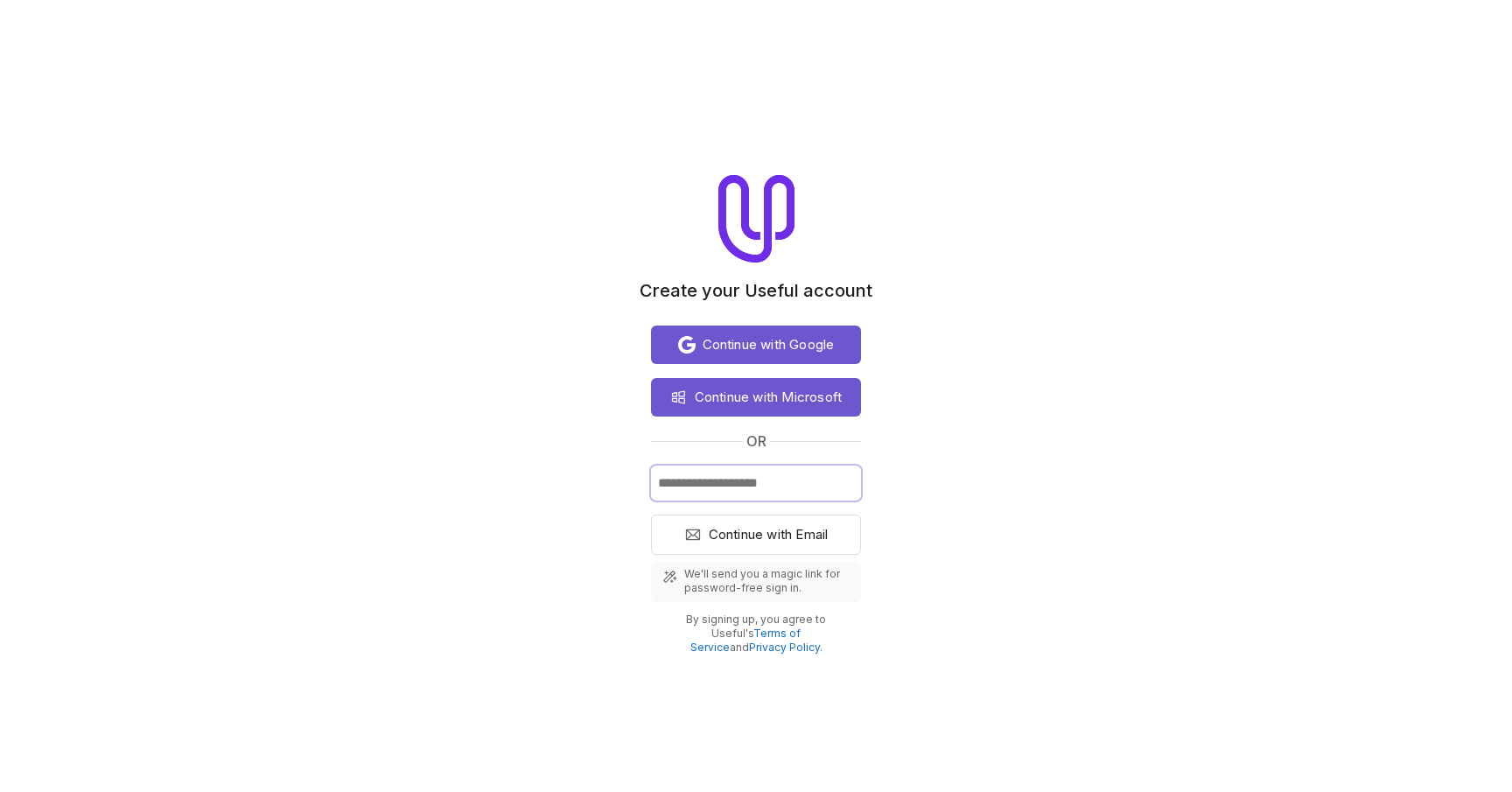
click at [790, 482] on input "Email" at bounding box center [756, 484] width 210 height 35
paste input "**********"
type input "**********"
click at [783, 531] on span "Continue with Email" at bounding box center [768, 534] width 120 height 21
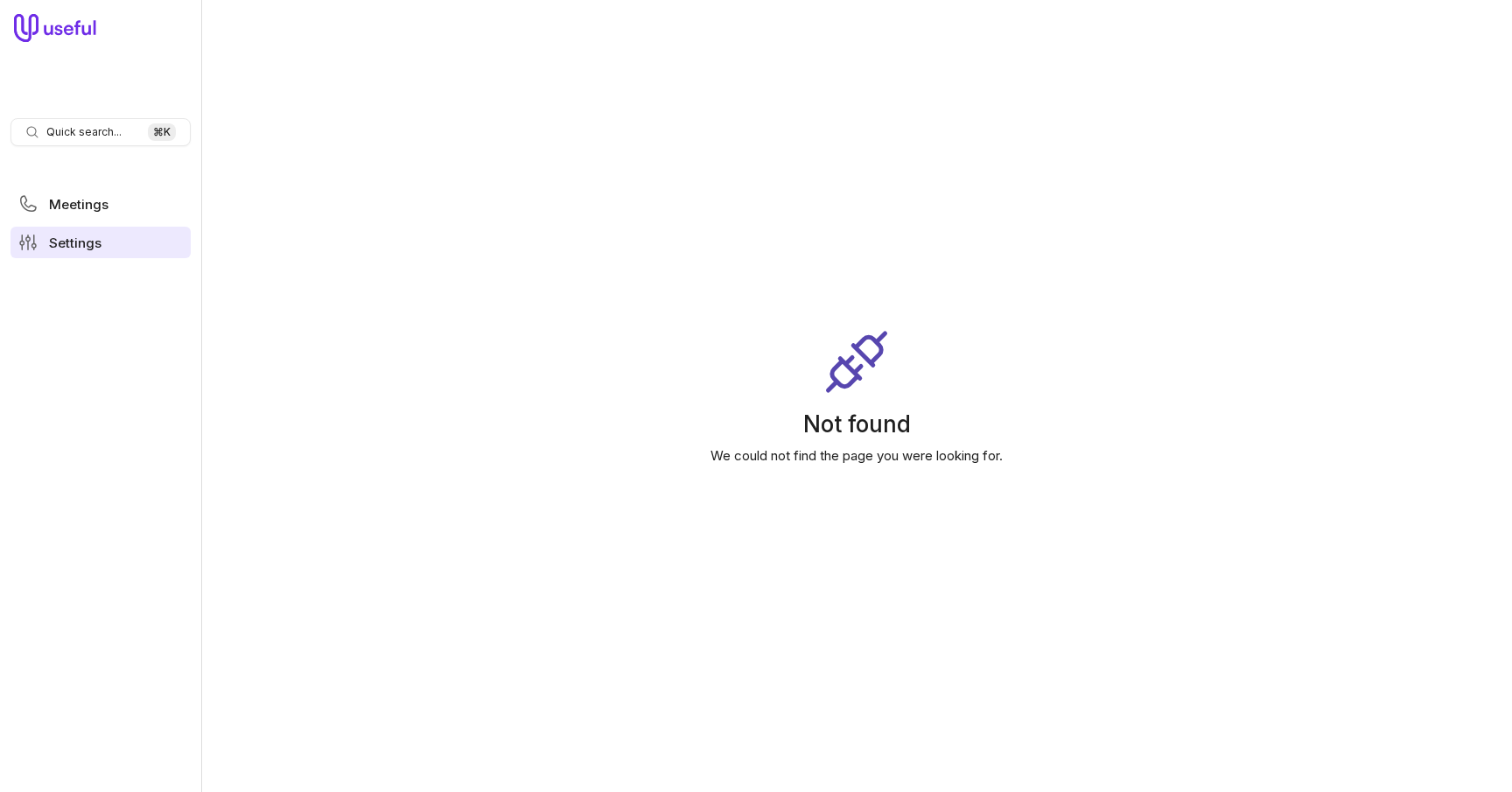
click at [107, 240] on link "Settings" at bounding box center [101, 242] width 181 height 31
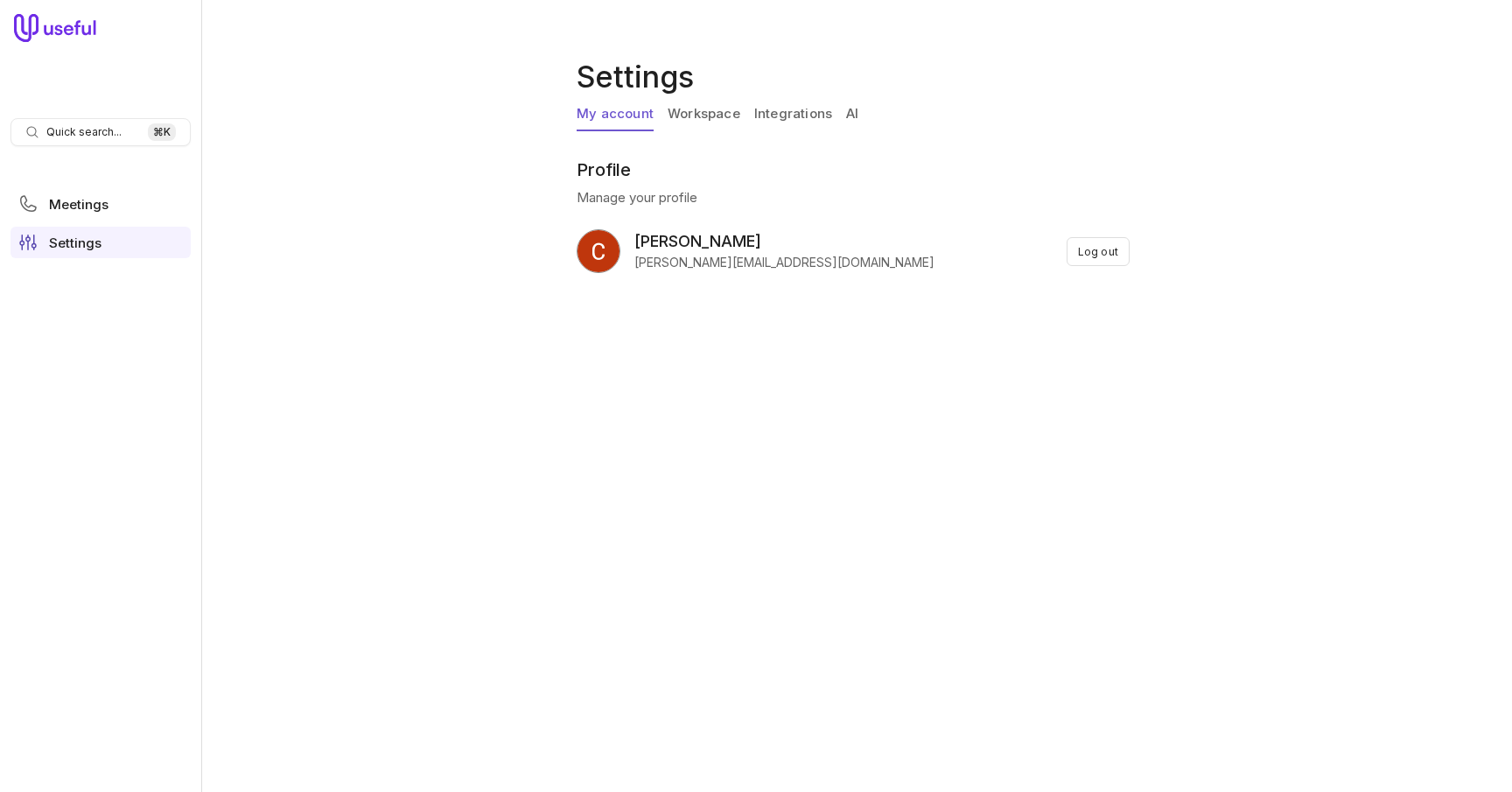
click at [716, 107] on link "Workspace" at bounding box center [704, 115] width 73 height 33
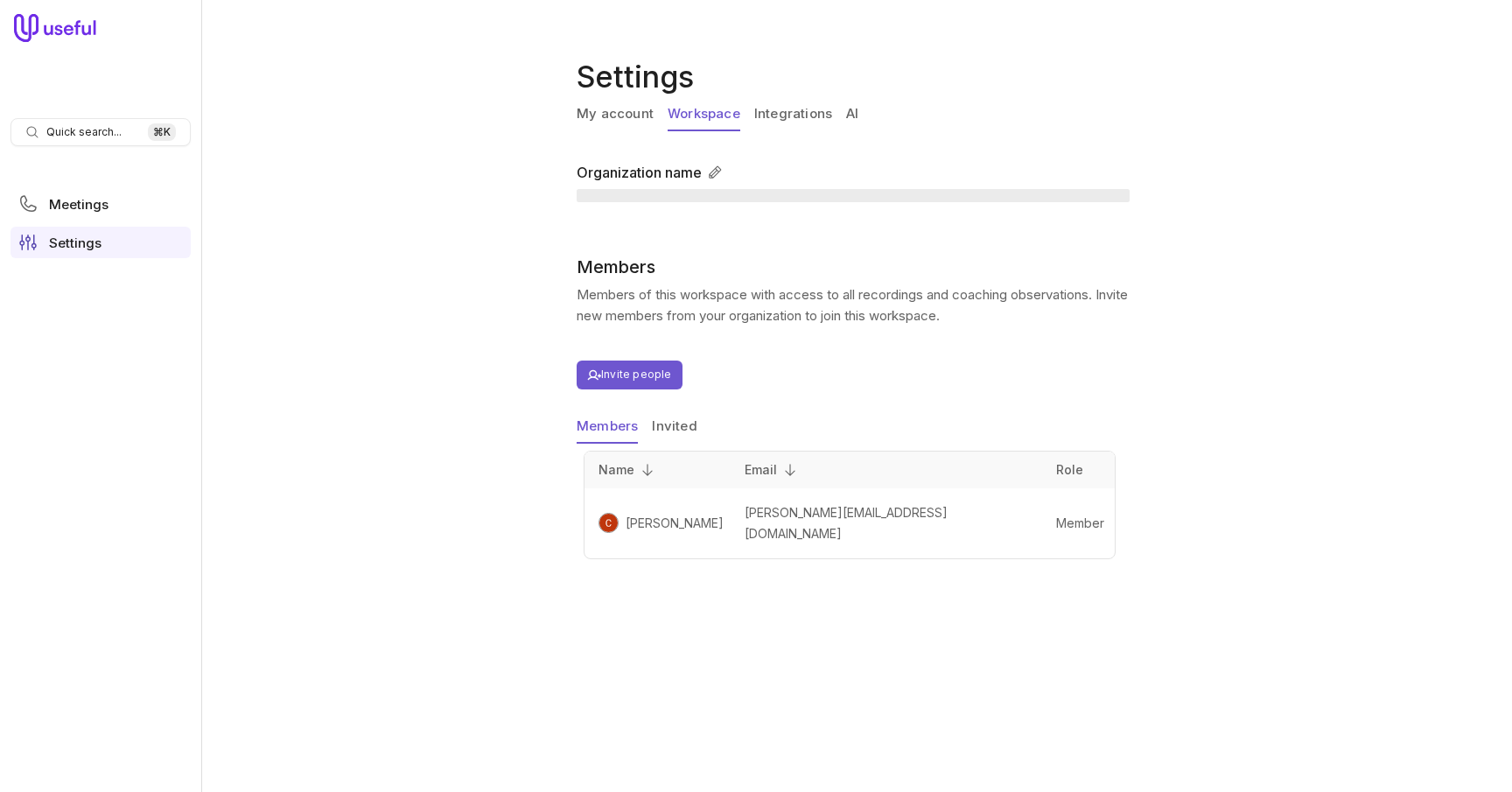
click at [775, 112] on link "Integrations" at bounding box center [793, 115] width 78 height 33
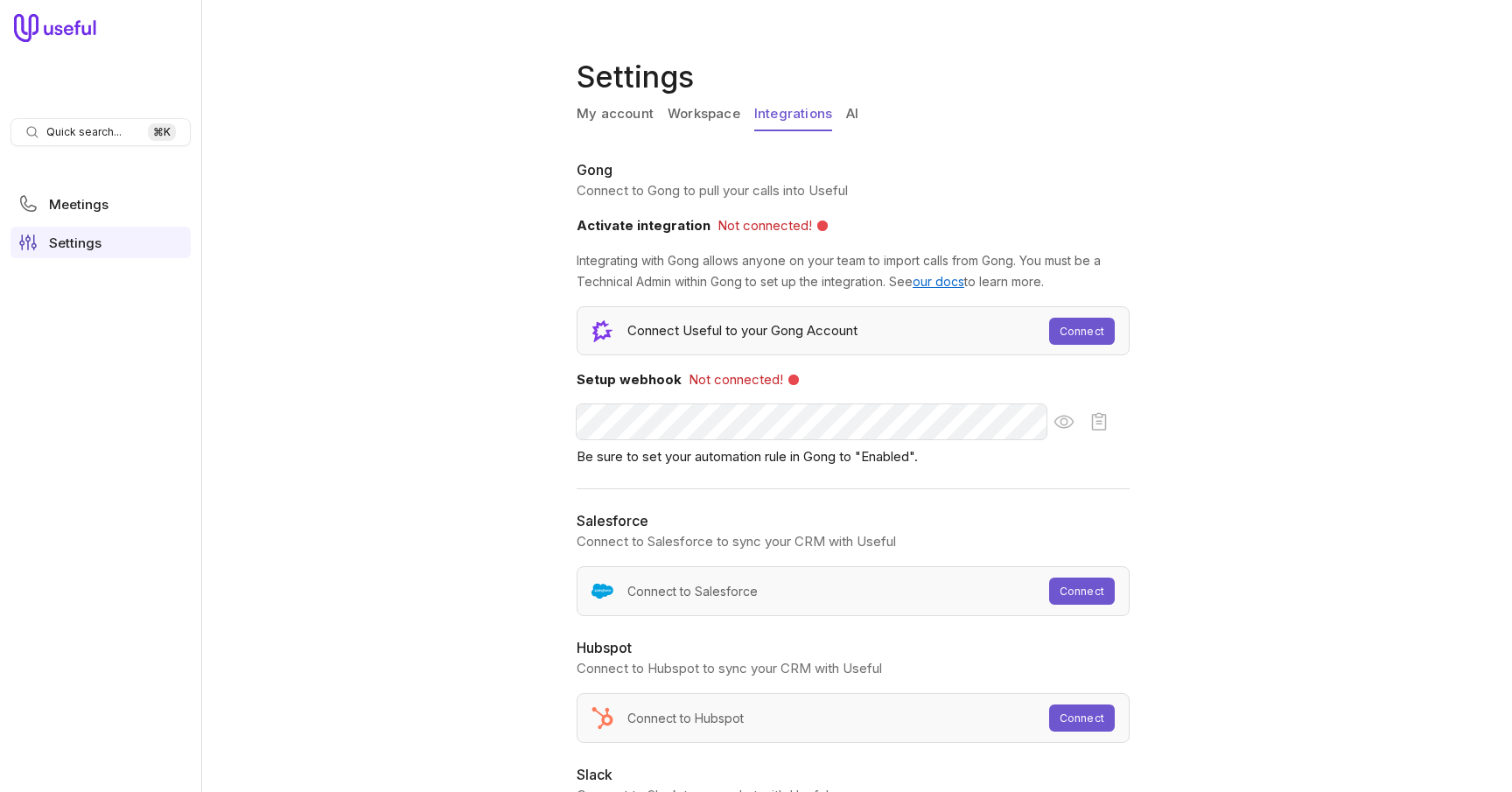
scroll to position [118, 0]
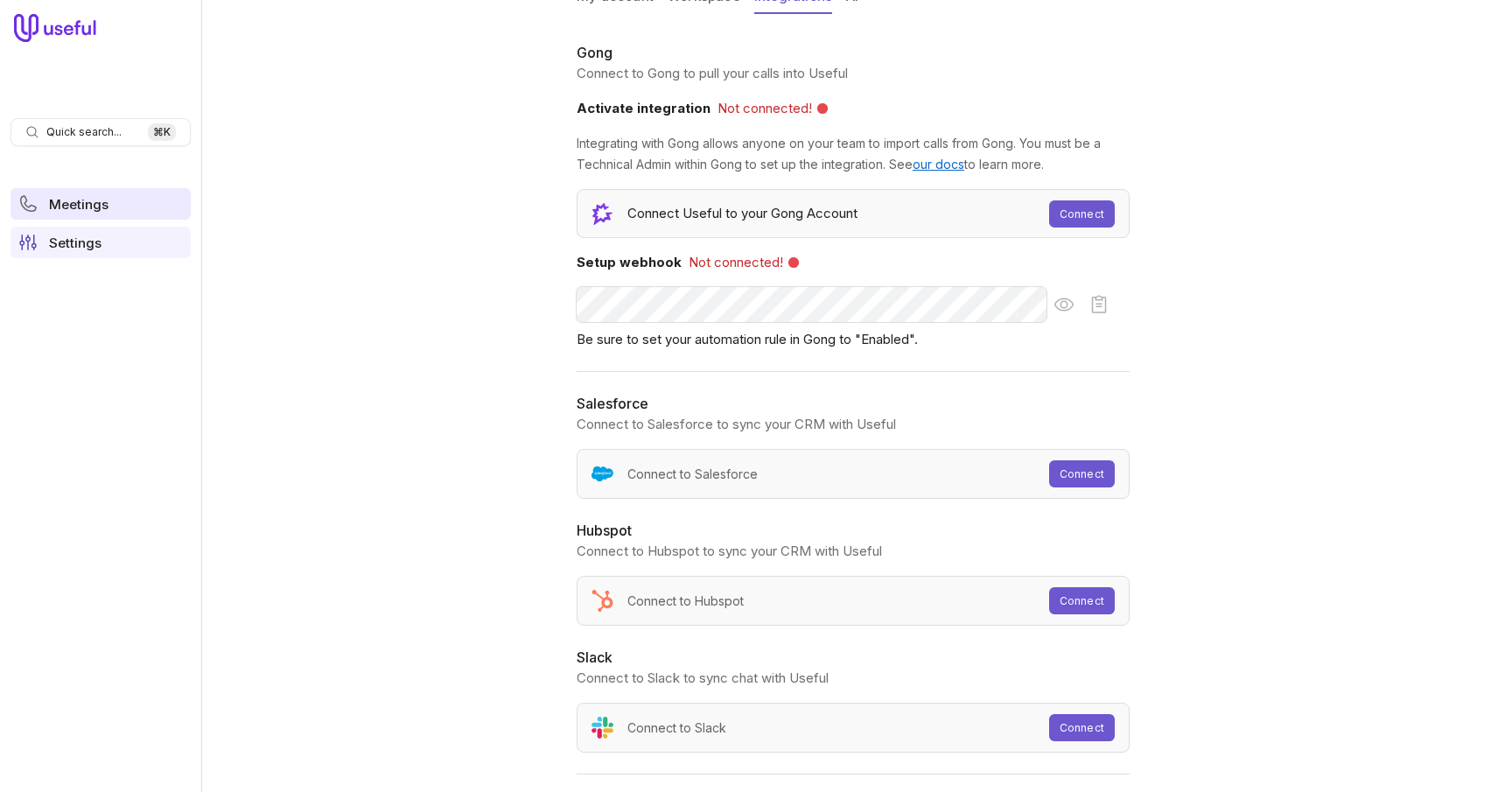
click at [96, 208] on span "Meetings" at bounding box center [78, 204] width 60 height 13
